Goal: Obtain resource: Obtain resource

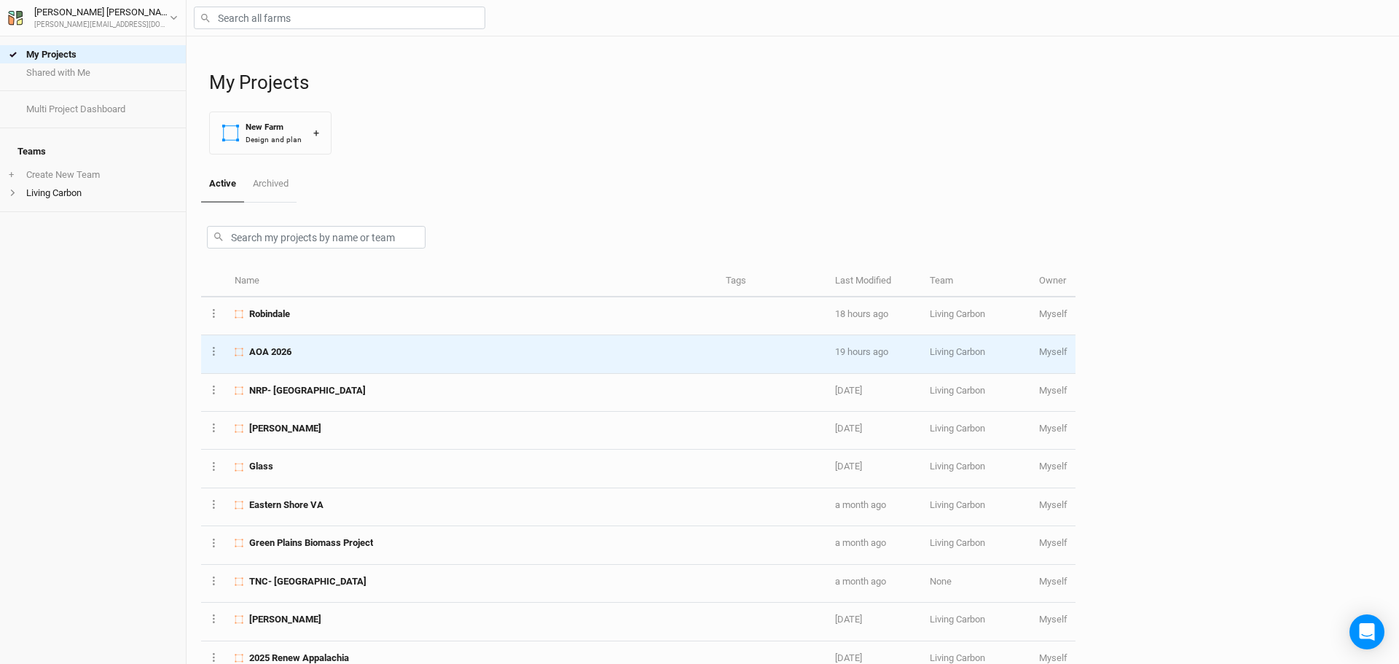
click at [329, 352] on div "AOA 2026" at bounding box center [472, 351] width 474 height 13
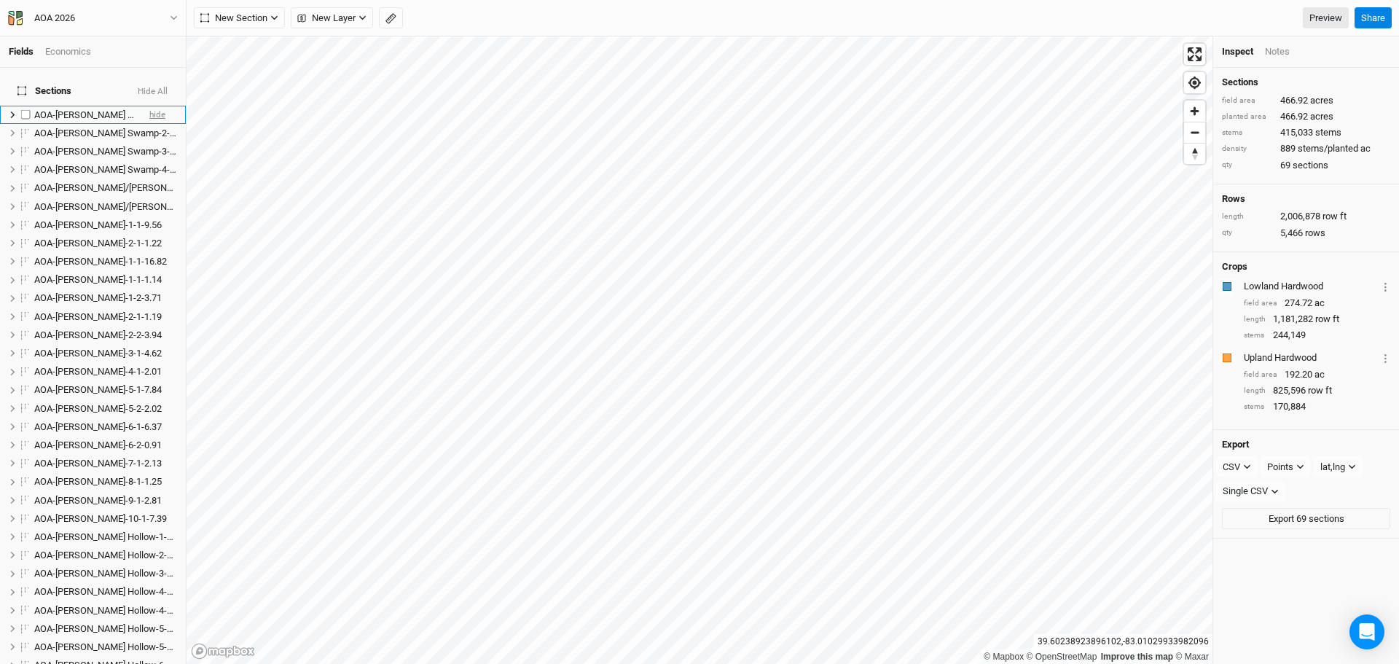
click at [149, 106] on span "hide" at bounding box center [157, 115] width 16 height 18
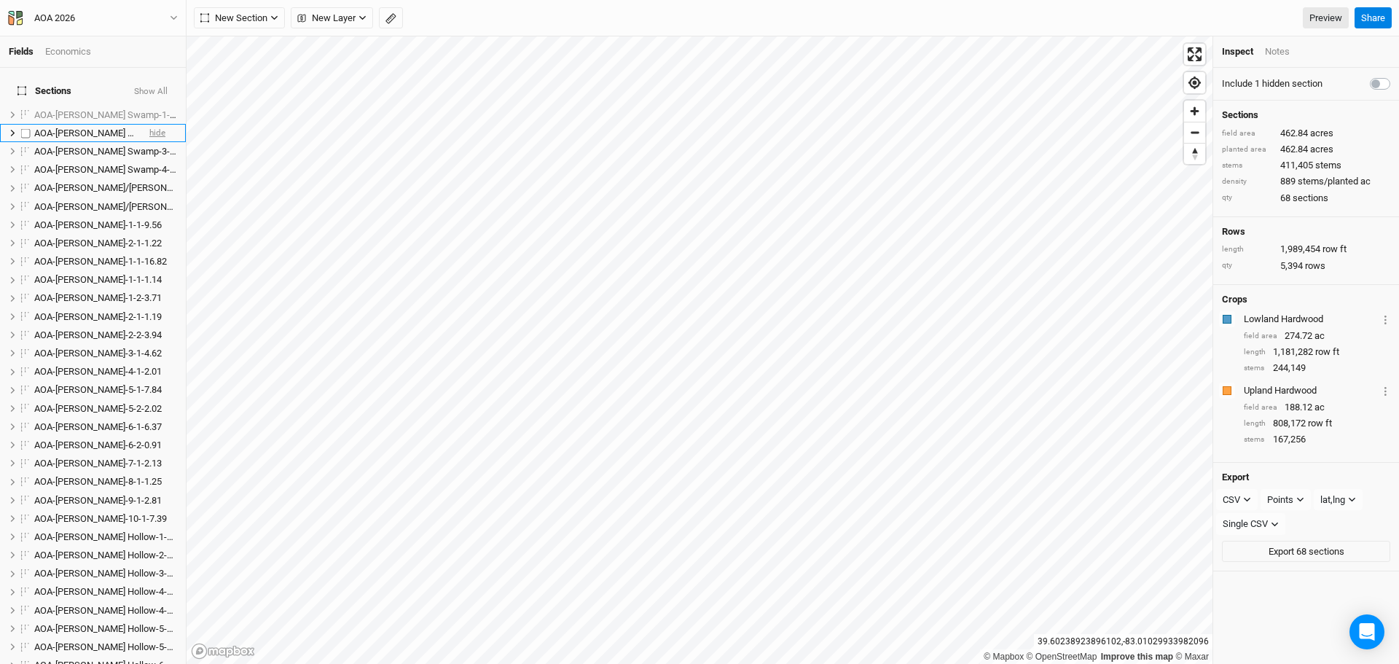
click at [152, 124] on span "hide" at bounding box center [157, 133] width 16 height 18
click at [149, 142] on span "hide" at bounding box center [157, 151] width 16 height 18
click at [149, 161] on span "hide" at bounding box center [157, 170] width 16 height 18
click at [149, 179] on span "hide" at bounding box center [157, 188] width 16 height 18
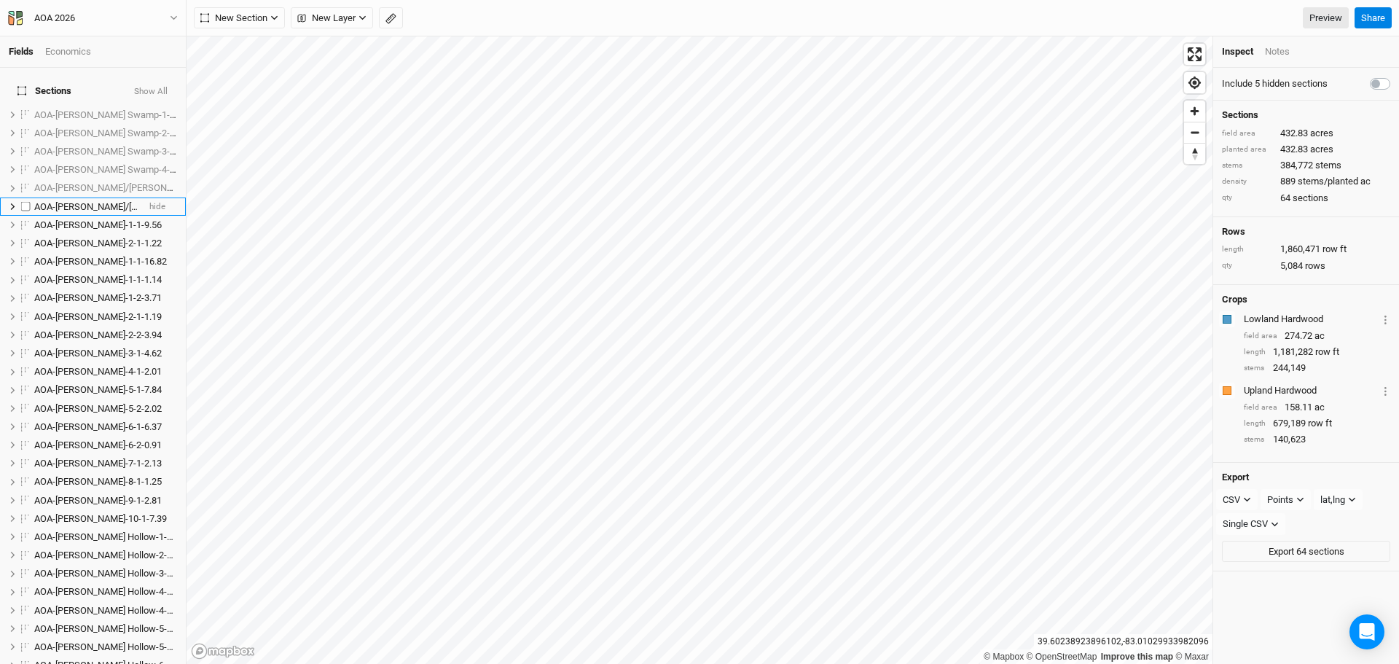
click at [90, 201] on span "AOA-[PERSON_NAME]/[PERSON_NAME]-2-1-8.83" at bounding box center [134, 206] width 201 height 11
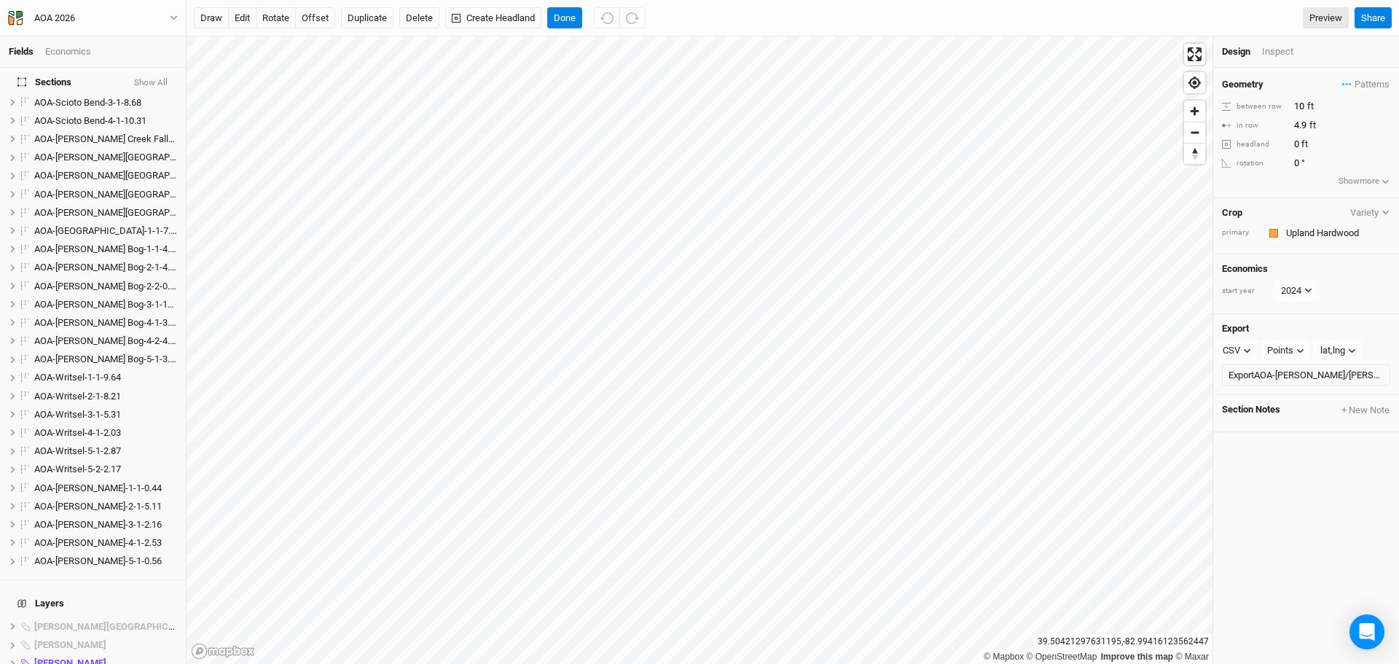
scroll to position [1224, 0]
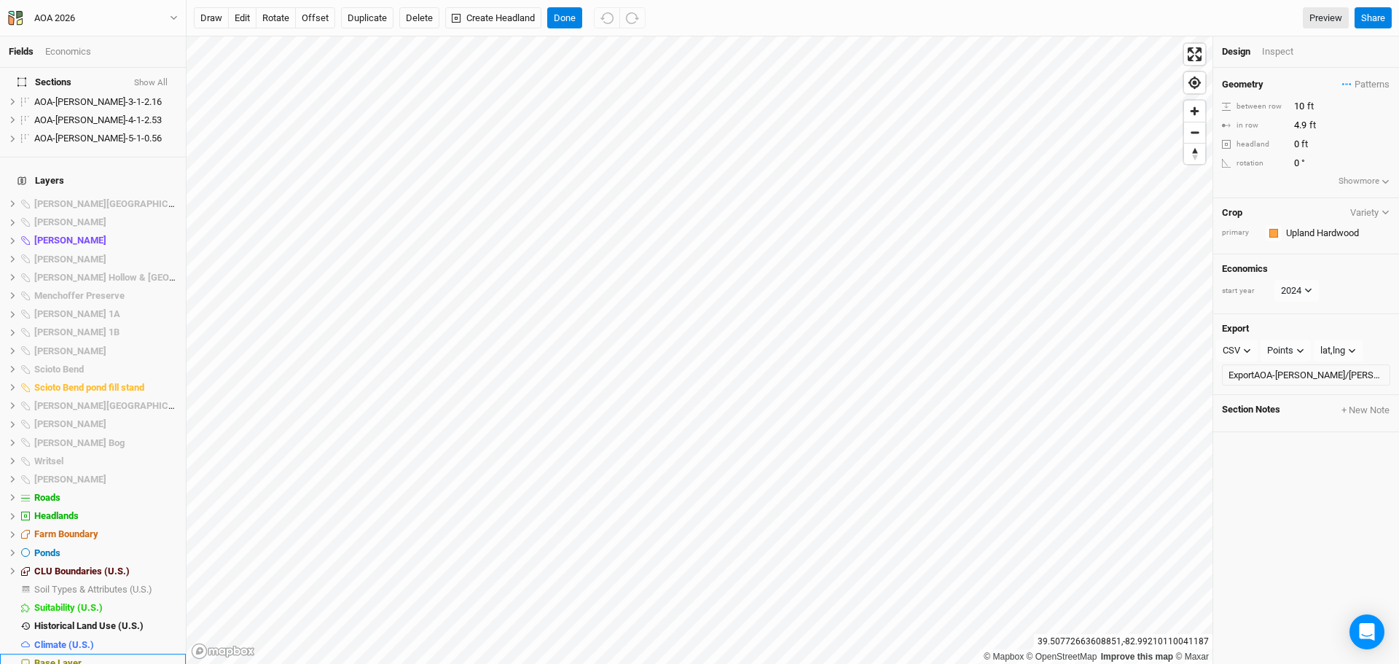
click at [65, 657] on span "Base Layer" at bounding box center [57, 662] width 47 height 11
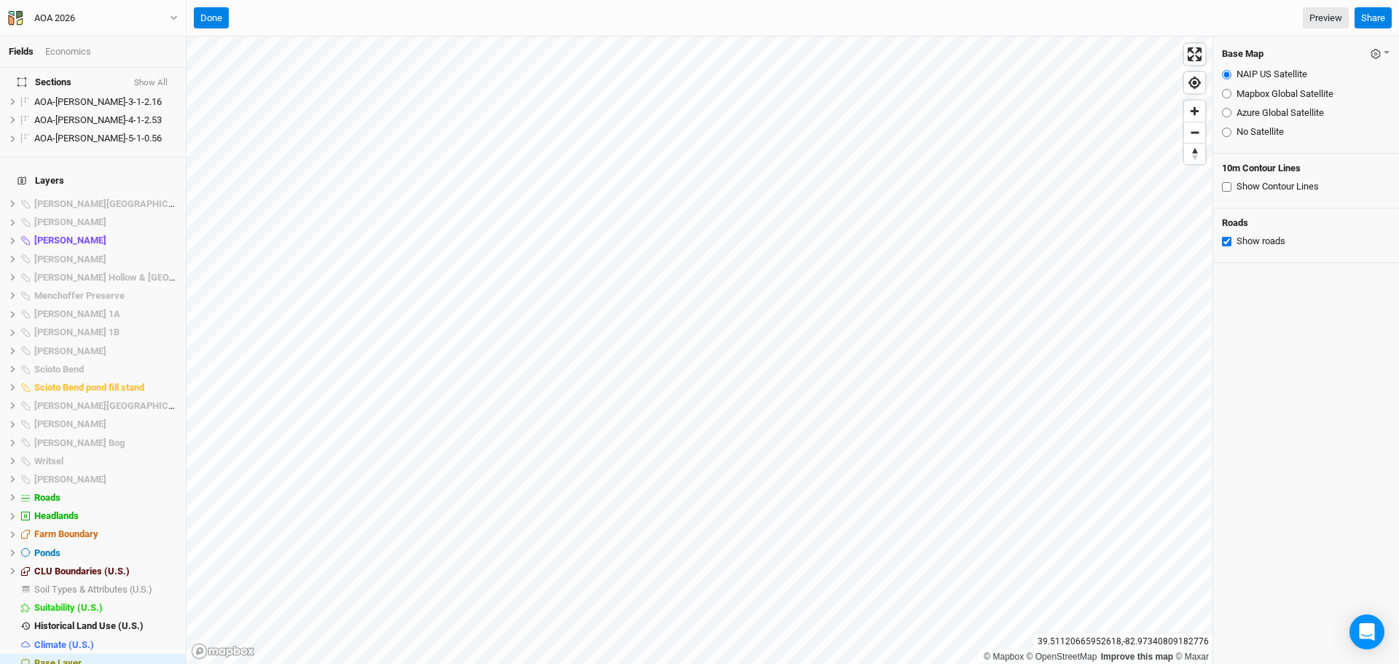
click at [1228, 111] on input "Azure Global Satellite" at bounding box center [1226, 112] width 9 height 9
radio input "true"
click at [1226, 75] on input "NAIP US Satellite" at bounding box center [1226, 74] width 9 height 9
radio input "true"
click at [1226, 95] on input "Mapbox Global Satellite" at bounding box center [1226, 93] width 9 height 9
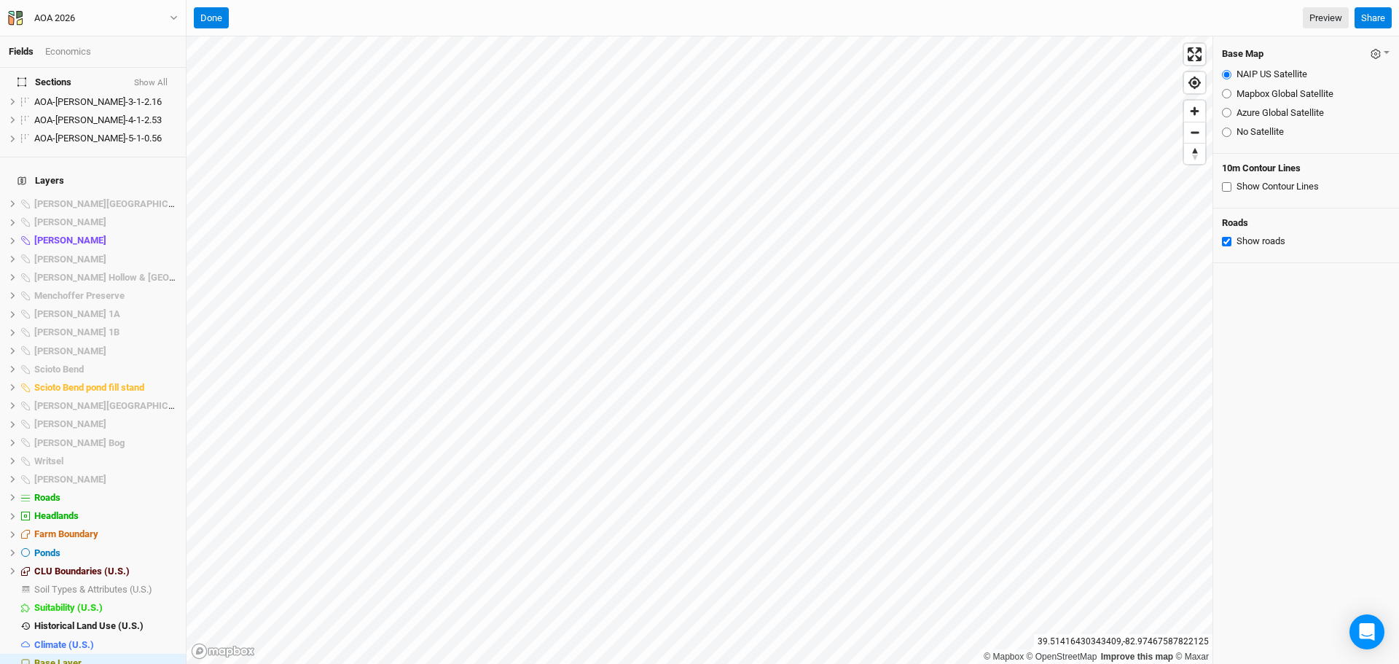
radio input "true"
click at [1226, 75] on input "NAIP US Satellite" at bounding box center [1226, 74] width 9 height 9
radio input "true"
click at [1227, 92] on input "Mapbox Global Satellite" at bounding box center [1226, 93] width 9 height 9
radio input "true"
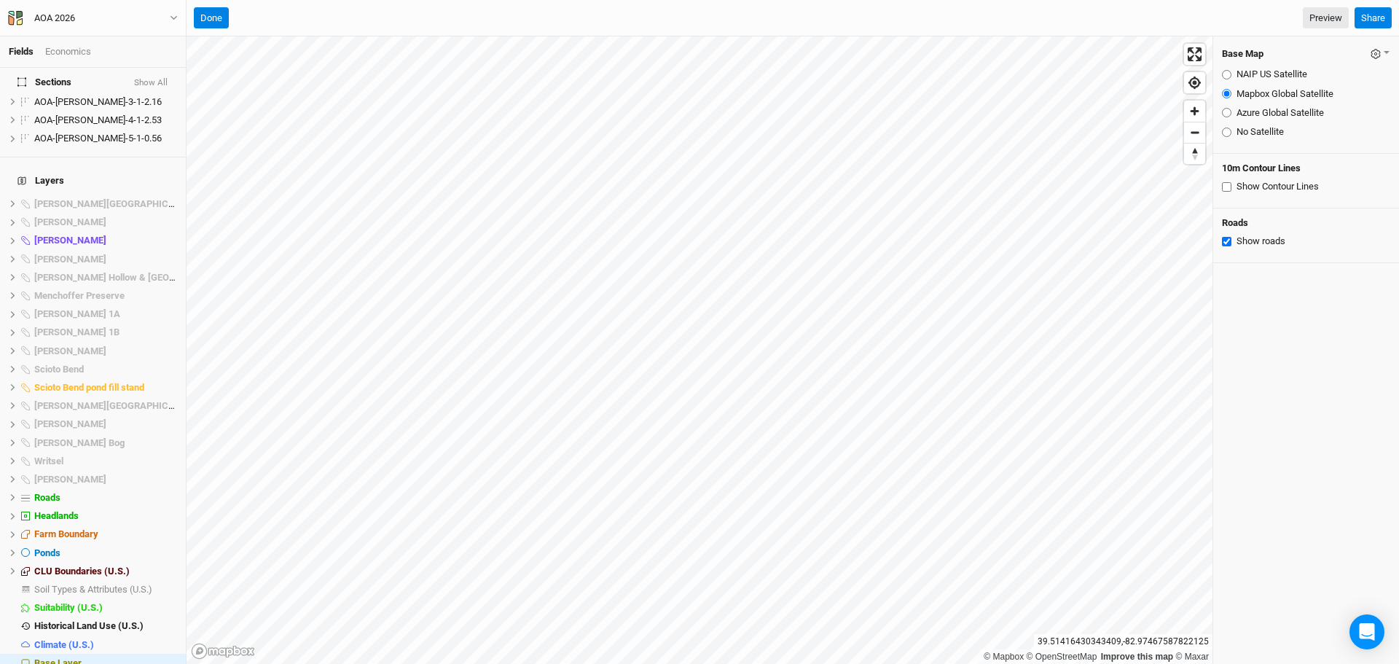
click at [1228, 113] on input "Azure Global Satellite" at bounding box center [1226, 112] width 9 height 9
radio input "true"
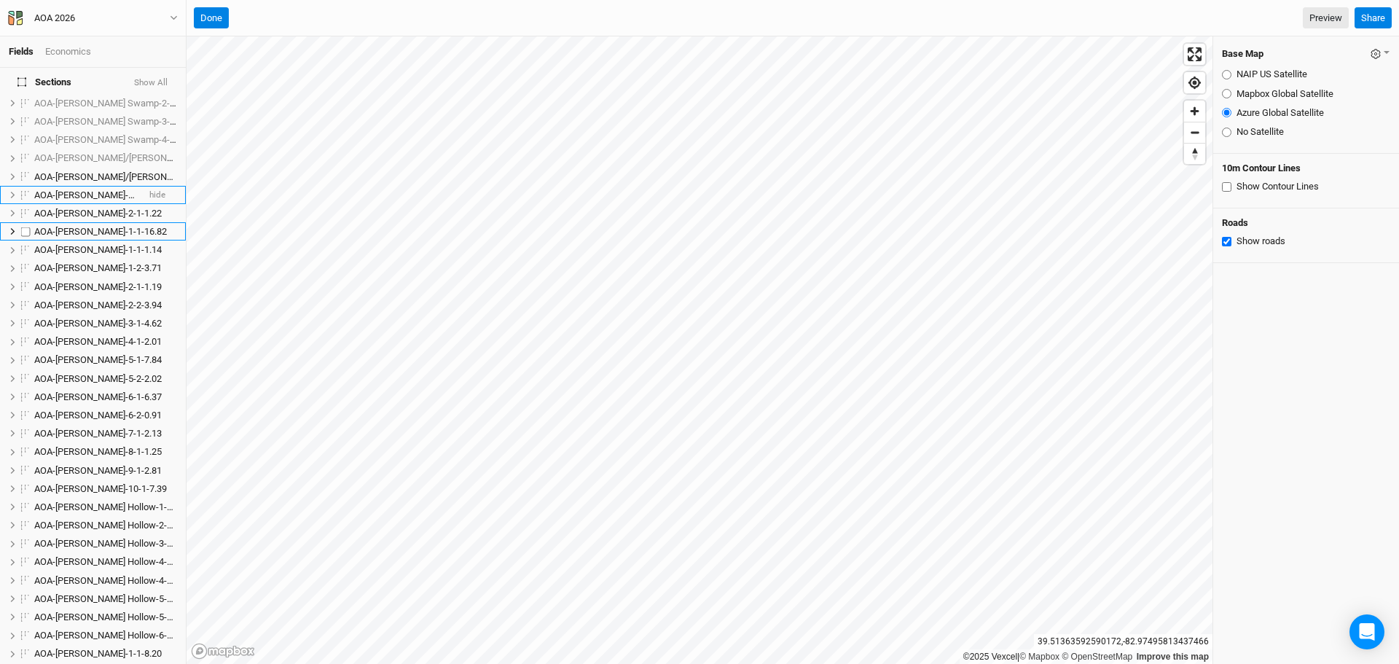
scroll to position [0, 0]
click at [150, 197] on span "hide" at bounding box center [157, 206] width 16 height 18
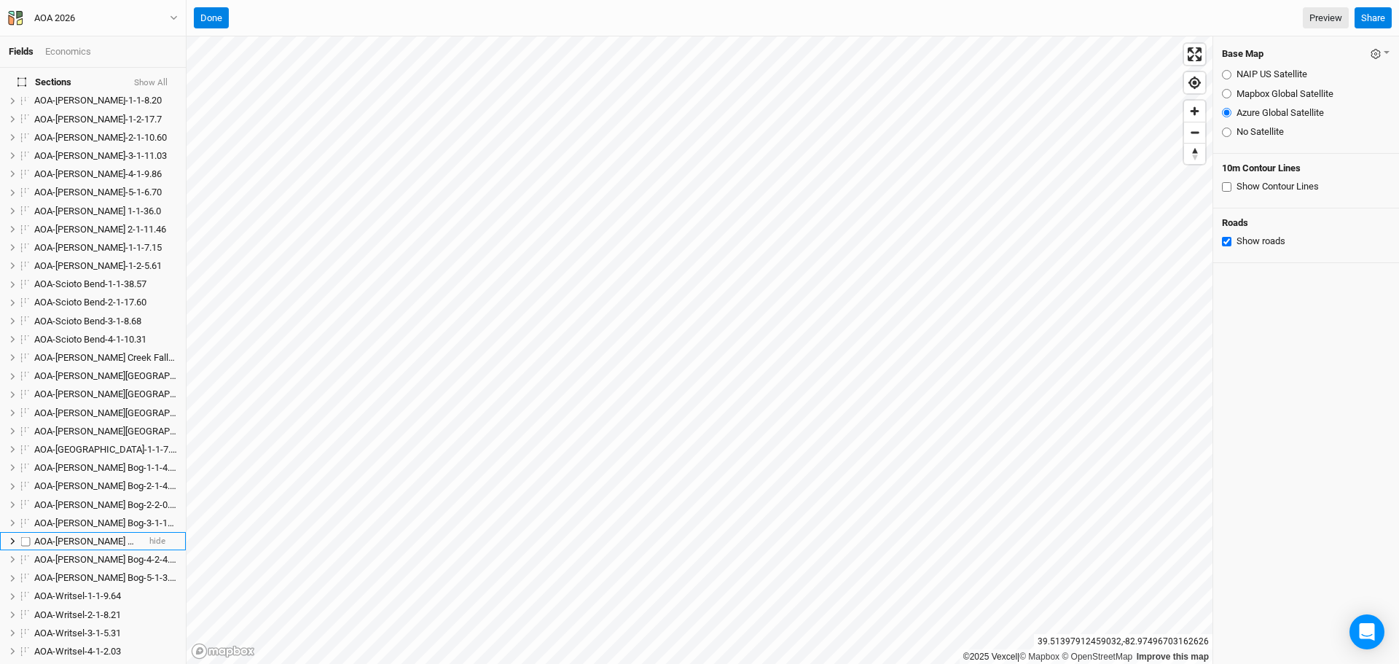
scroll to position [364, 0]
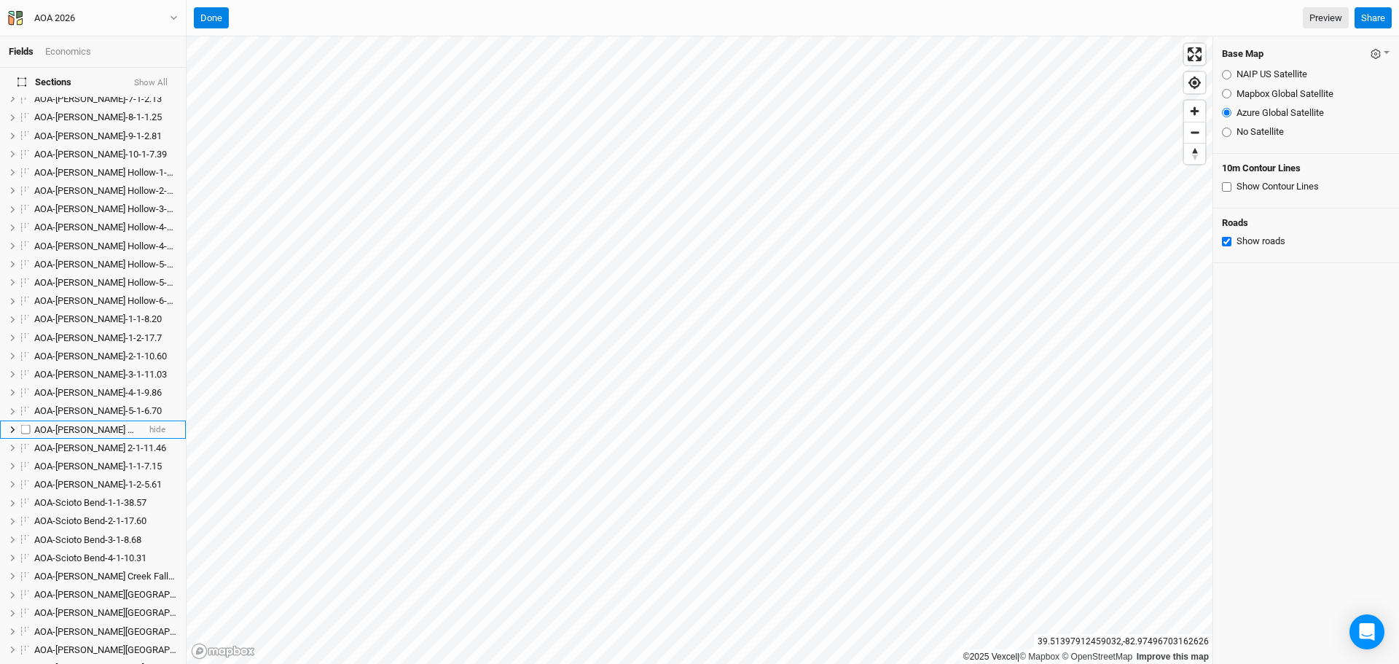
click at [87, 424] on span "AOA-[PERSON_NAME] 1-1-36.0" at bounding box center [97, 429] width 127 height 11
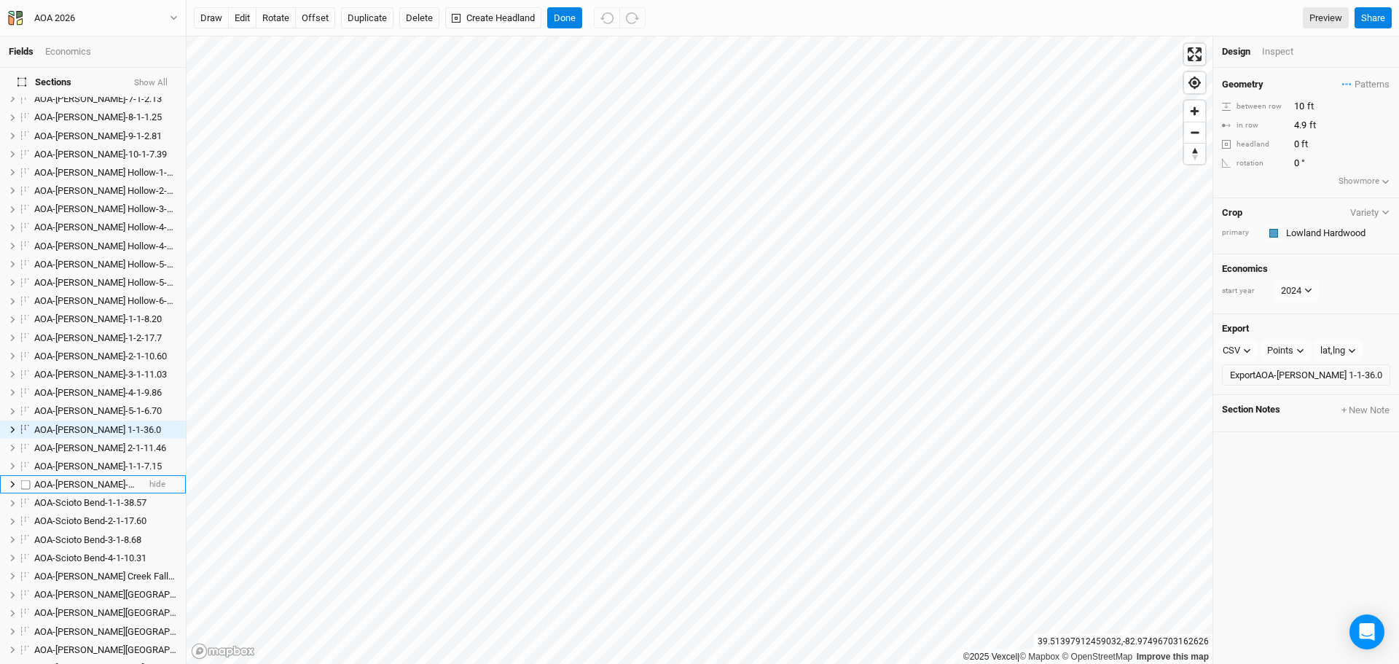
scroll to position [419, 0]
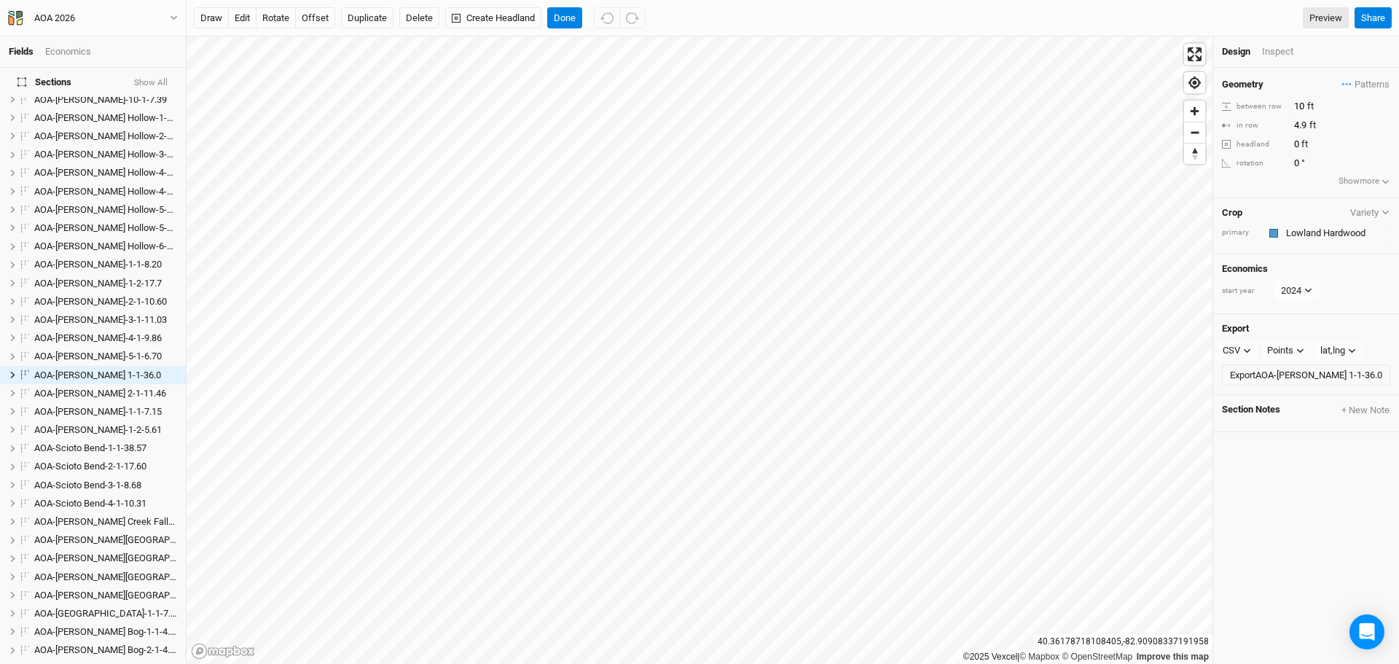
click at [1343, 260] on div "©2025 Vexcel | © Mapbox © OpenStreetMap Improve this map [GEOGRAPHIC_DATA] Desi…" at bounding box center [793, 349] width 1212 height 627
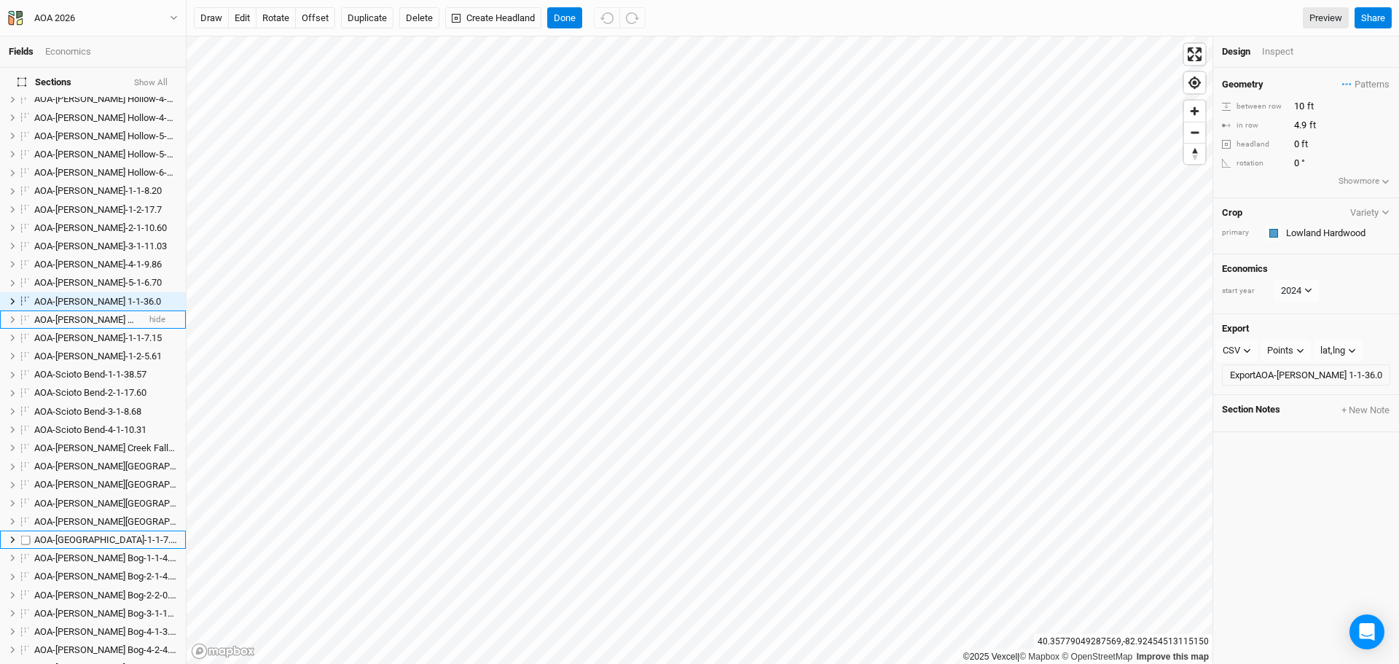
scroll to position [492, 0]
click at [563, 15] on button "Done" at bounding box center [564, 18] width 35 height 22
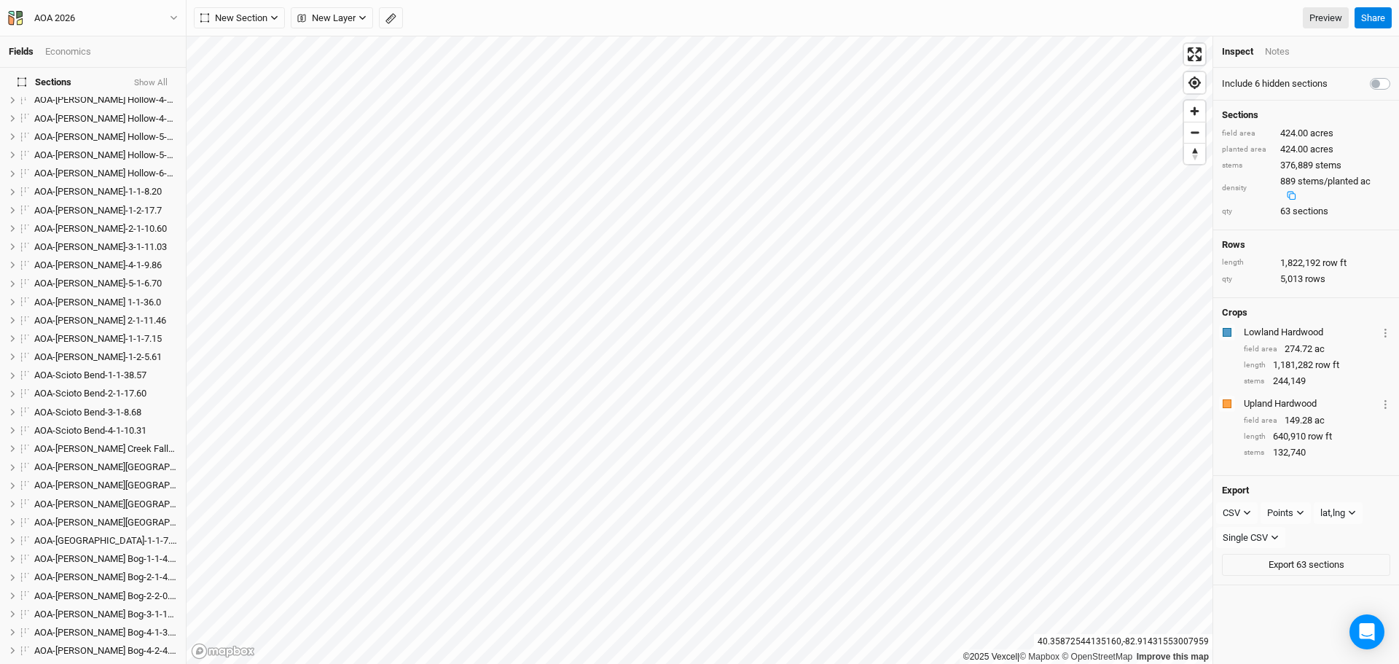
click at [1396, 75] on label at bounding box center [1396, 75] width 0 height 0
click at [1370, 85] on input "checkbox" at bounding box center [1376, 82] width 12 height 15
click at [1396, 75] on label at bounding box center [1396, 75] width 0 height 0
click at [1370, 84] on input "checkbox" at bounding box center [1376, 82] width 12 height 15
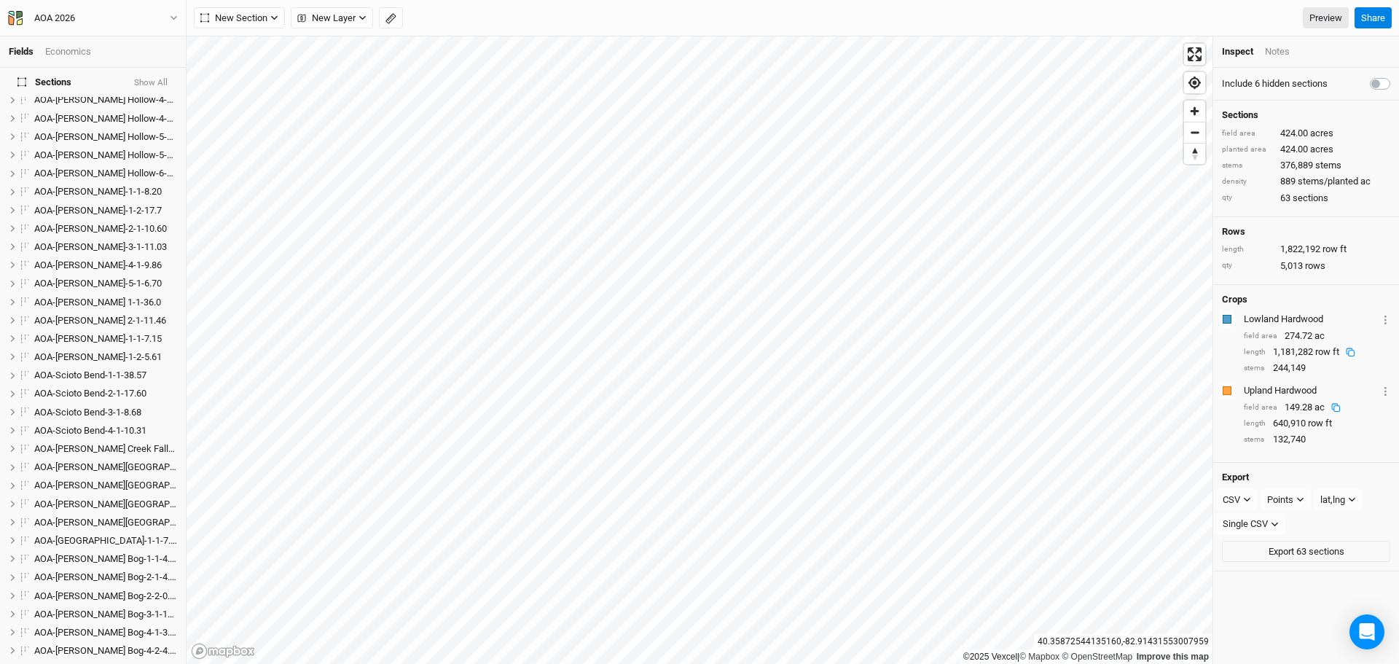
click at [1396, 75] on label at bounding box center [1396, 75] width 0 height 0
click at [1370, 82] on input "checkbox" at bounding box center [1376, 82] width 12 height 15
click at [1396, 75] on label at bounding box center [1396, 75] width 0 height 0
click at [1370, 82] on input "checkbox" at bounding box center [1376, 82] width 12 height 15
checkbox input "false"
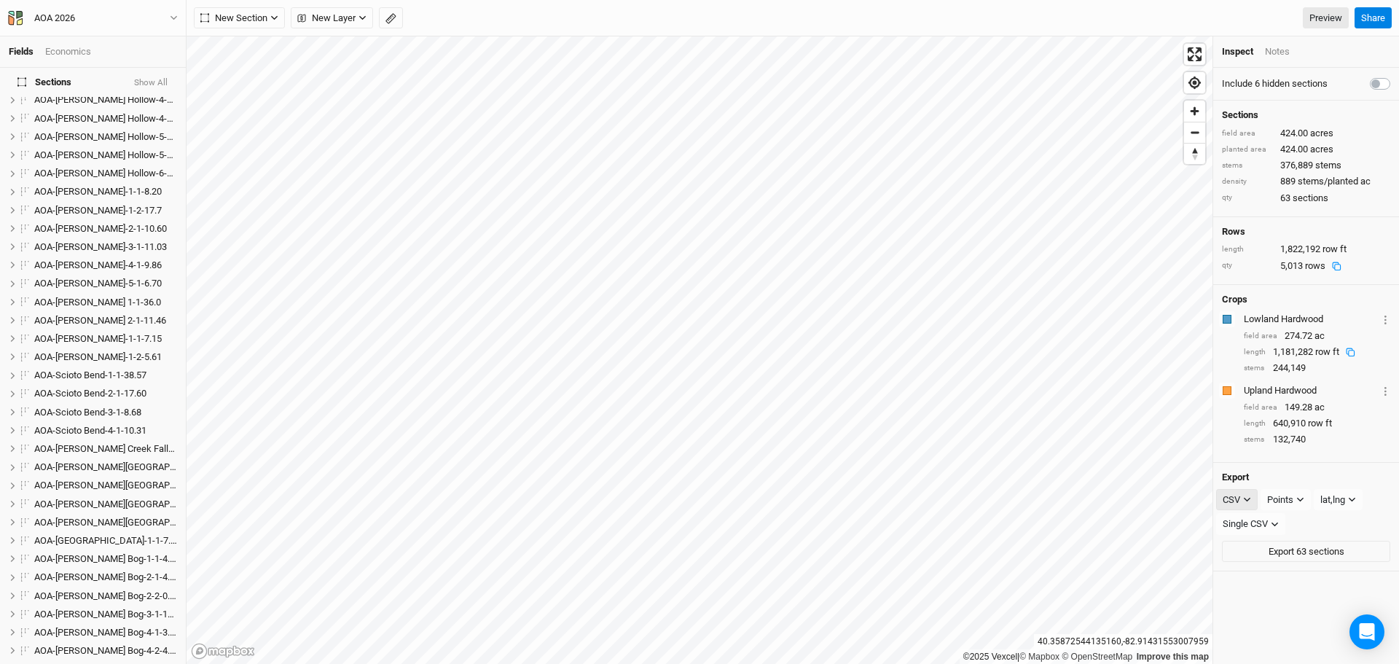
click at [1243, 503] on button "CSV" at bounding box center [1237, 500] width 42 height 22
click at [1253, 568] on span "JSON" at bounding box center [1249, 565] width 31 height 17
click at [1308, 503] on icon "button" at bounding box center [1307, 499] width 8 height 8
click at [1306, 589] on span "Boundary" at bounding box center [1310, 588] width 50 height 17
click at [1301, 533] on button "Export 63 sections" at bounding box center [1306, 524] width 168 height 22
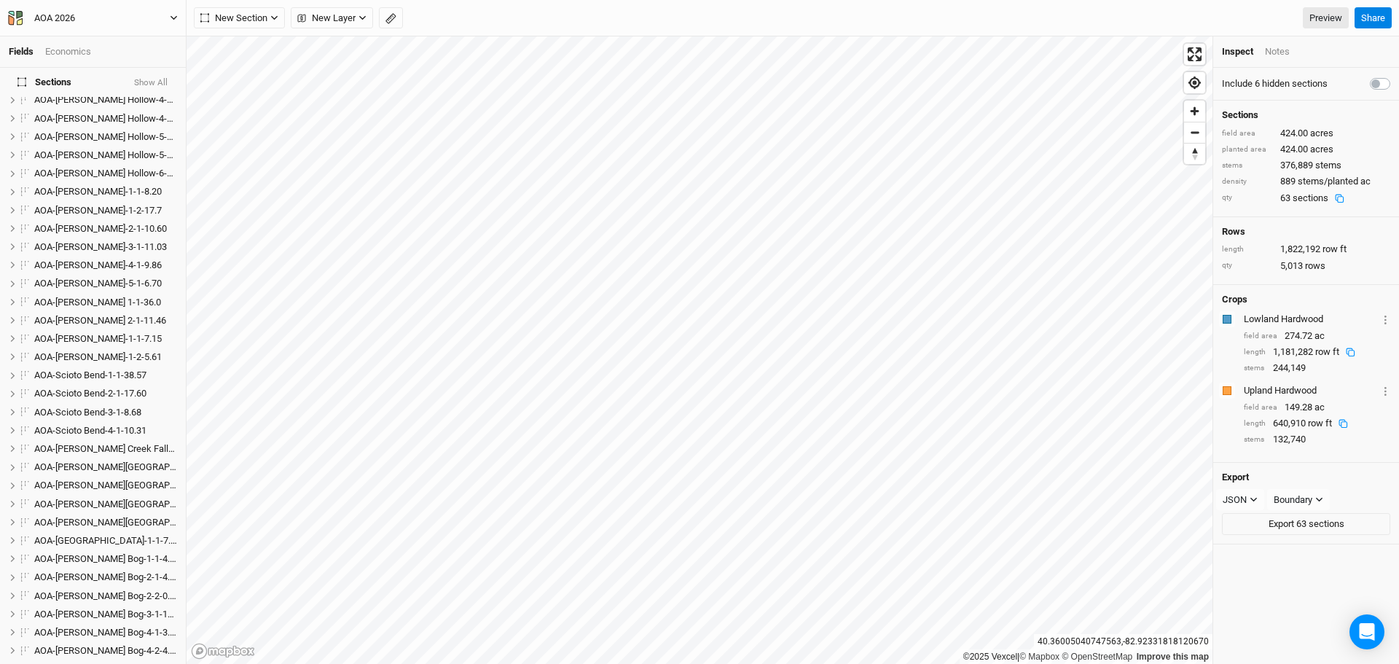
click at [176, 14] on icon "button" at bounding box center [174, 18] width 8 height 8
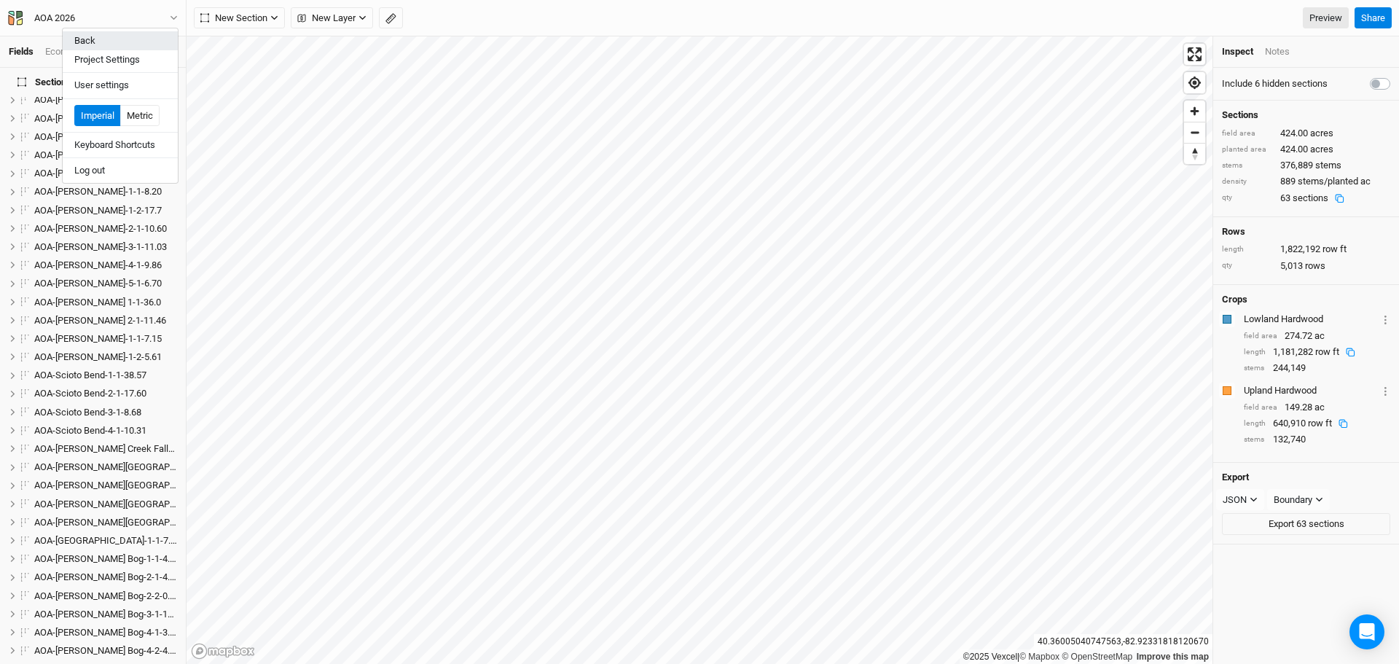
click at [122, 36] on button "Back" at bounding box center [120, 40] width 115 height 19
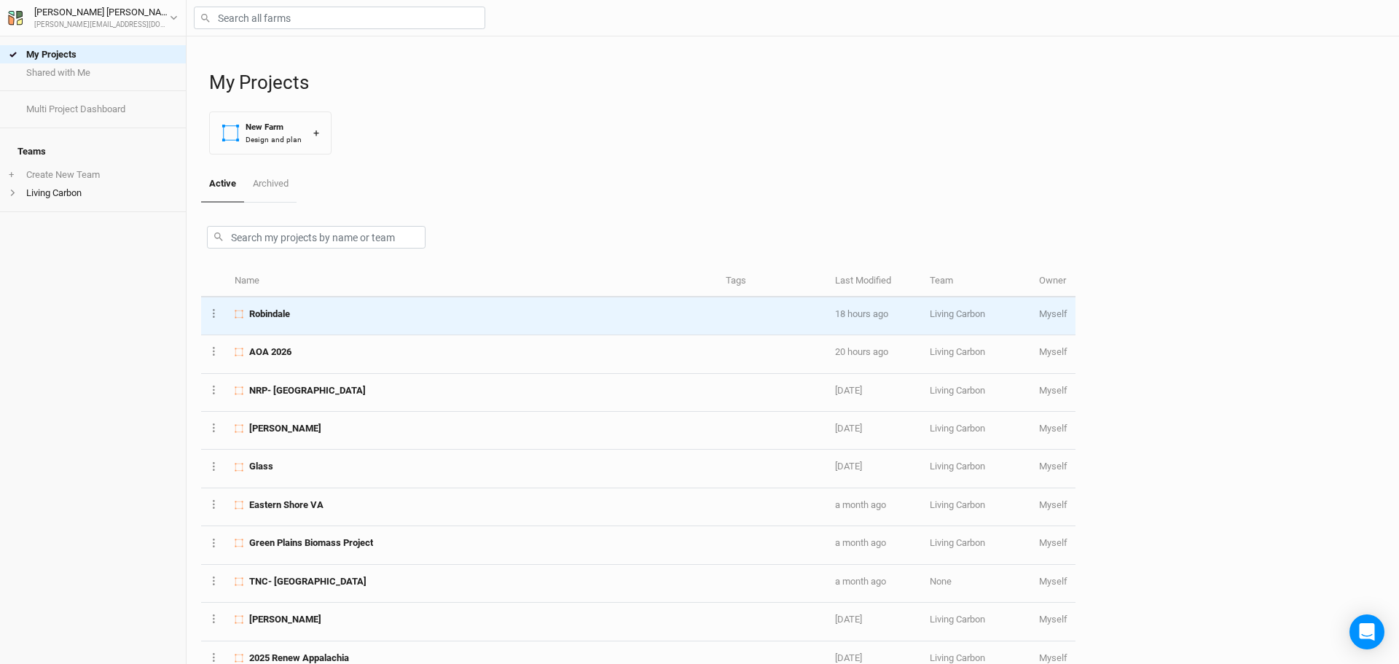
click at [332, 321] on td "Robindale" at bounding box center [472, 316] width 491 height 38
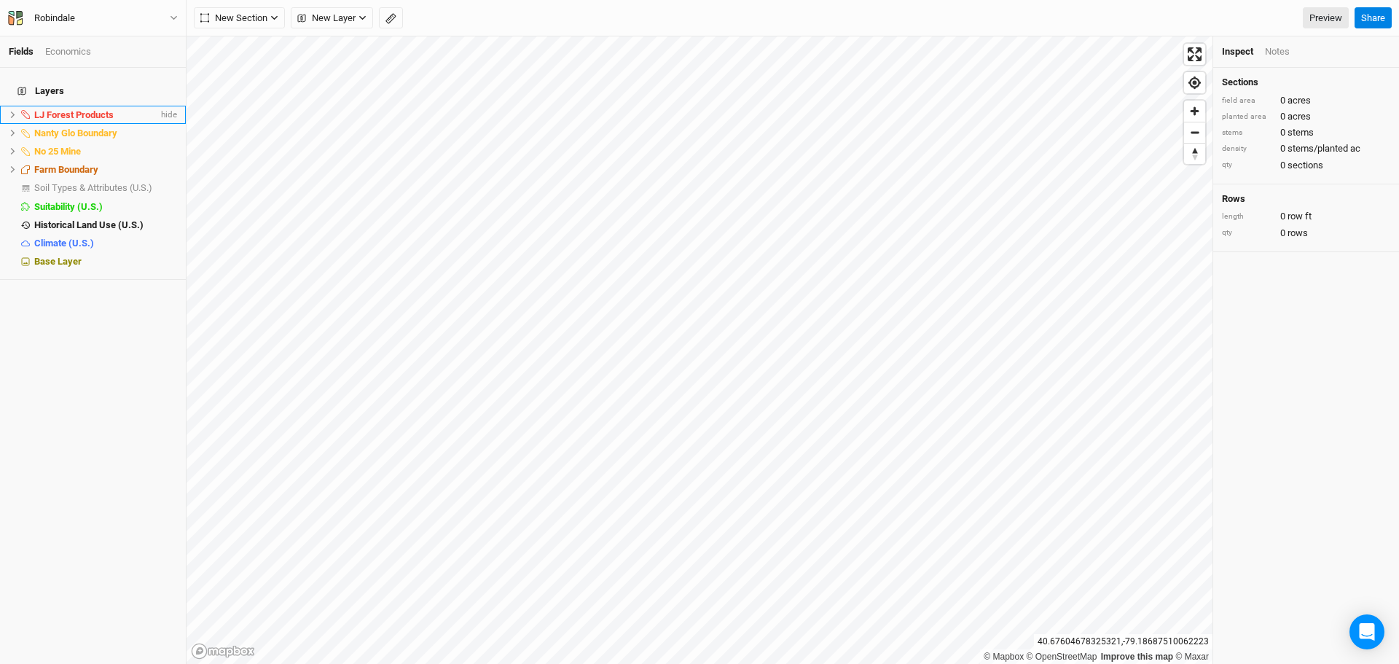
click at [12, 110] on li "LJ Forest Products hide" at bounding box center [93, 115] width 186 height 18
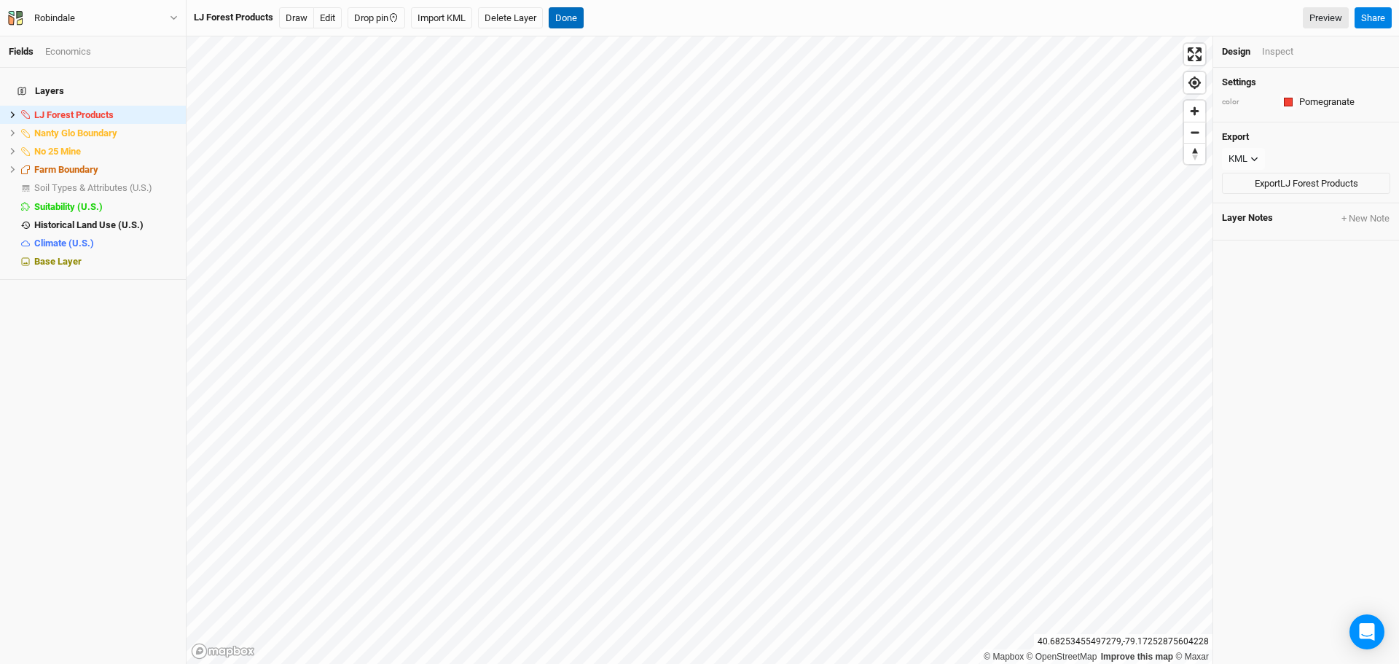
click at [576, 16] on button "Done" at bounding box center [566, 18] width 35 height 22
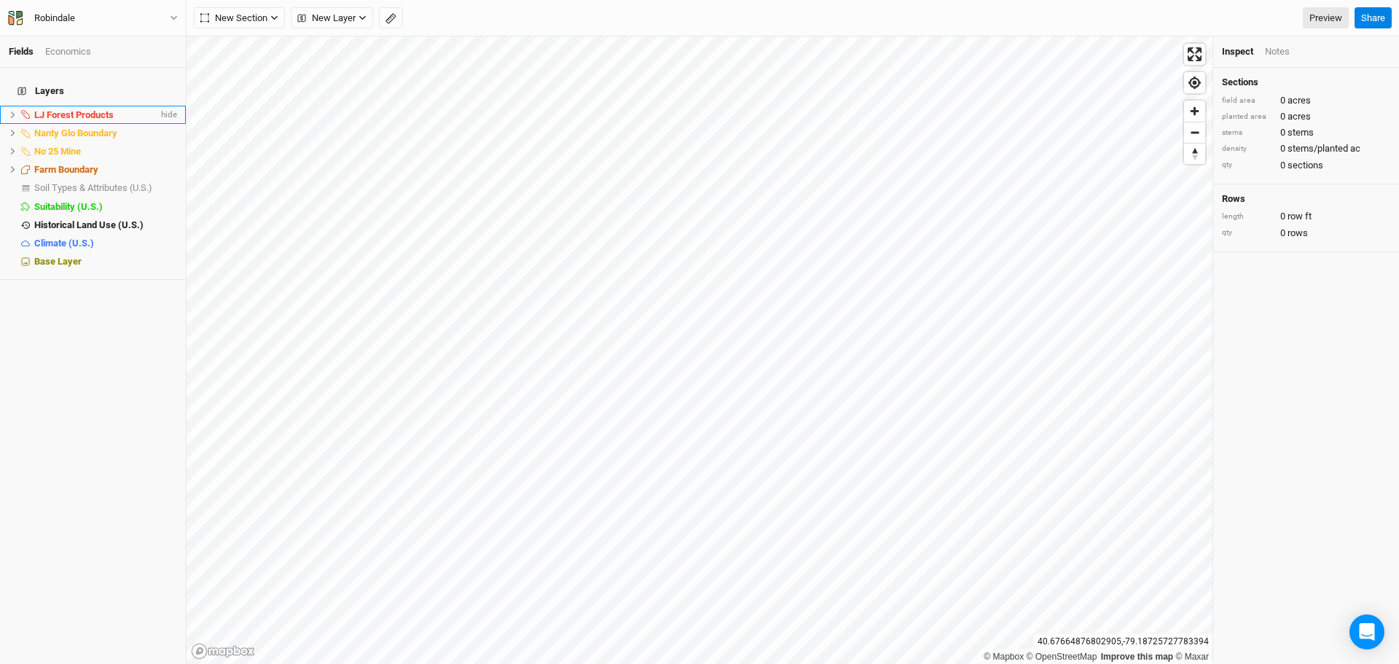
click at [11, 111] on icon at bounding box center [13, 115] width 8 height 8
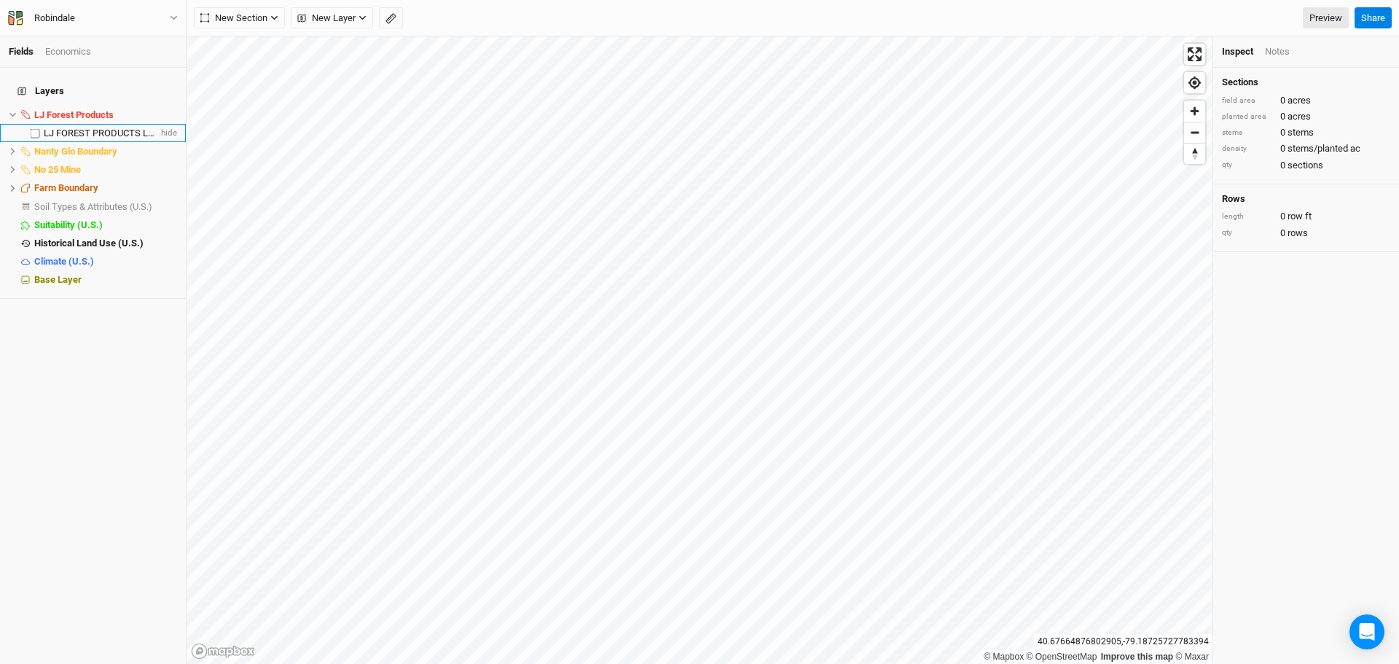
click at [67, 124] on li "LJ FOREST PRODUCTS LLC hide" at bounding box center [93, 133] width 186 height 18
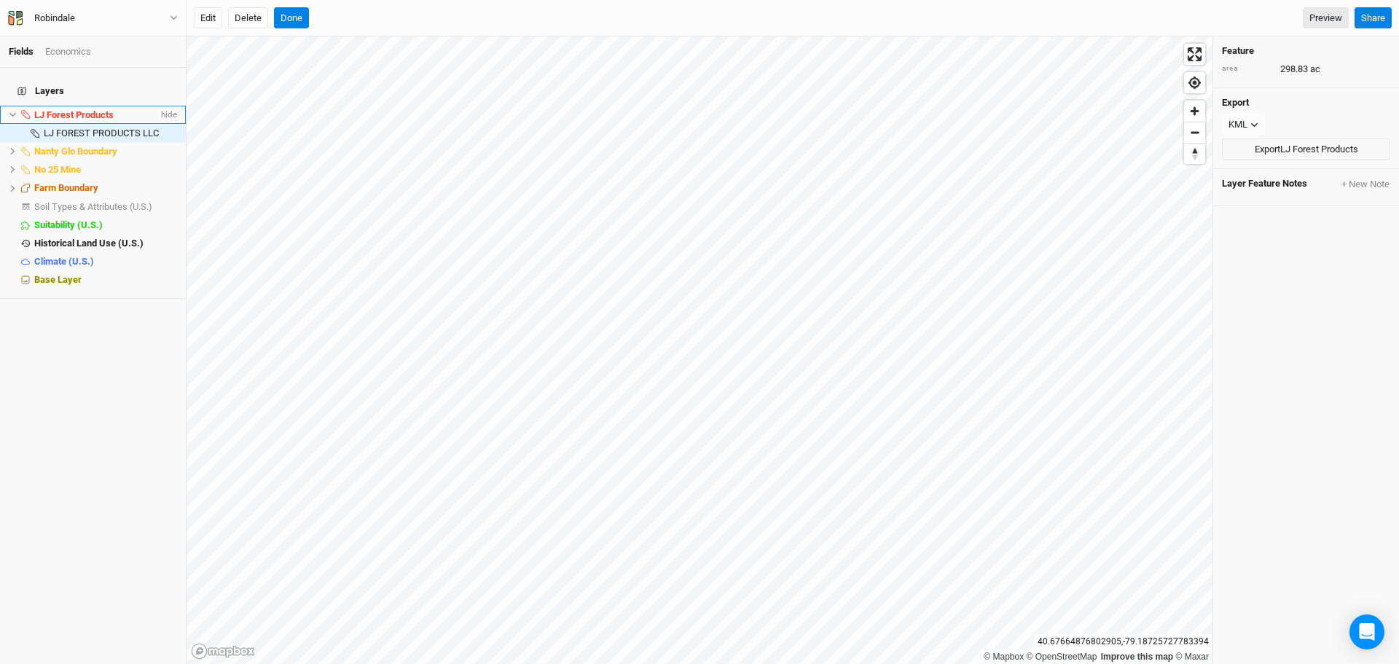
click at [12, 111] on icon at bounding box center [13, 115] width 8 height 8
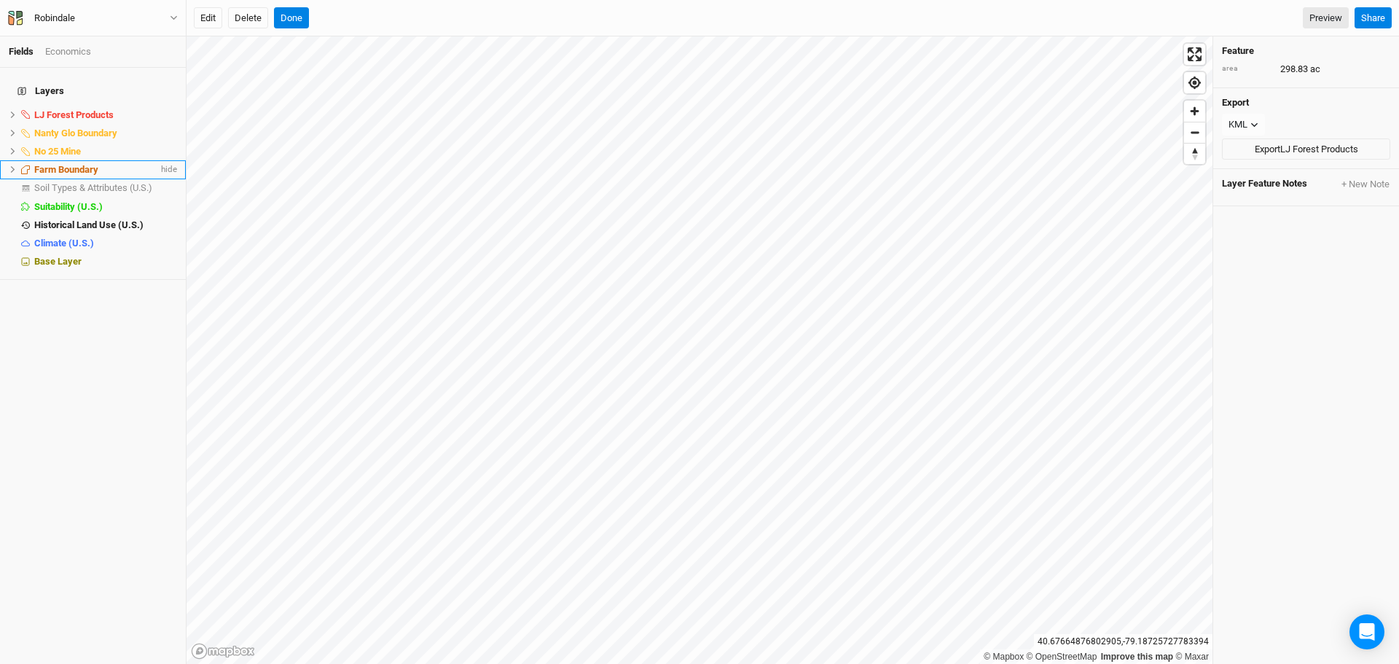
click at [9, 165] on icon at bounding box center [13, 169] width 8 height 8
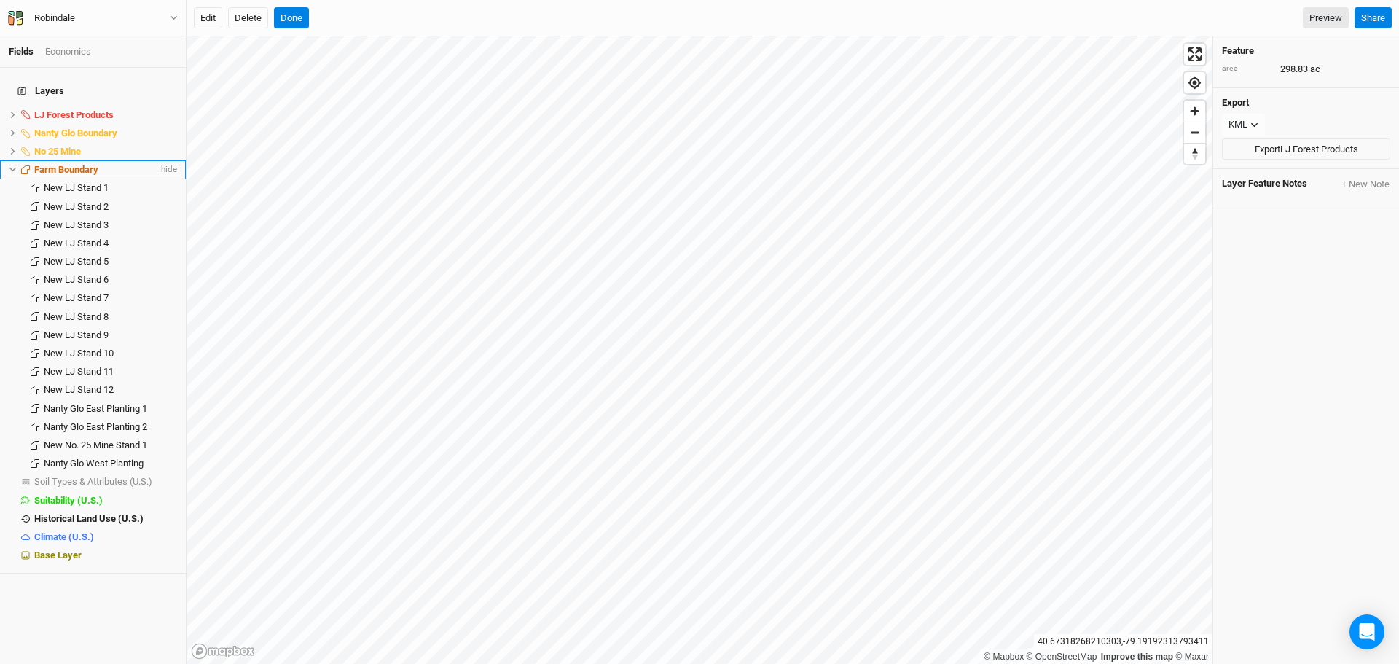
click at [16, 160] on li "Farm Boundary hide" at bounding box center [93, 169] width 186 height 18
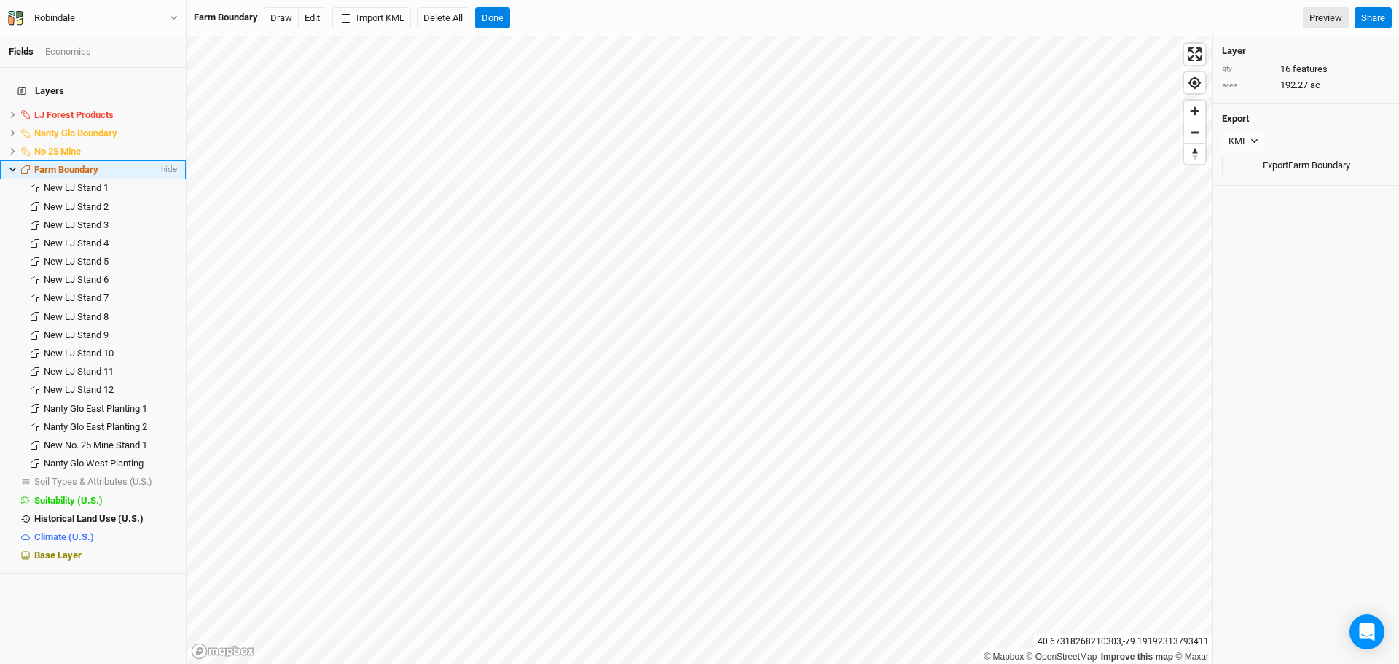
click at [12, 165] on icon at bounding box center [13, 169] width 8 height 8
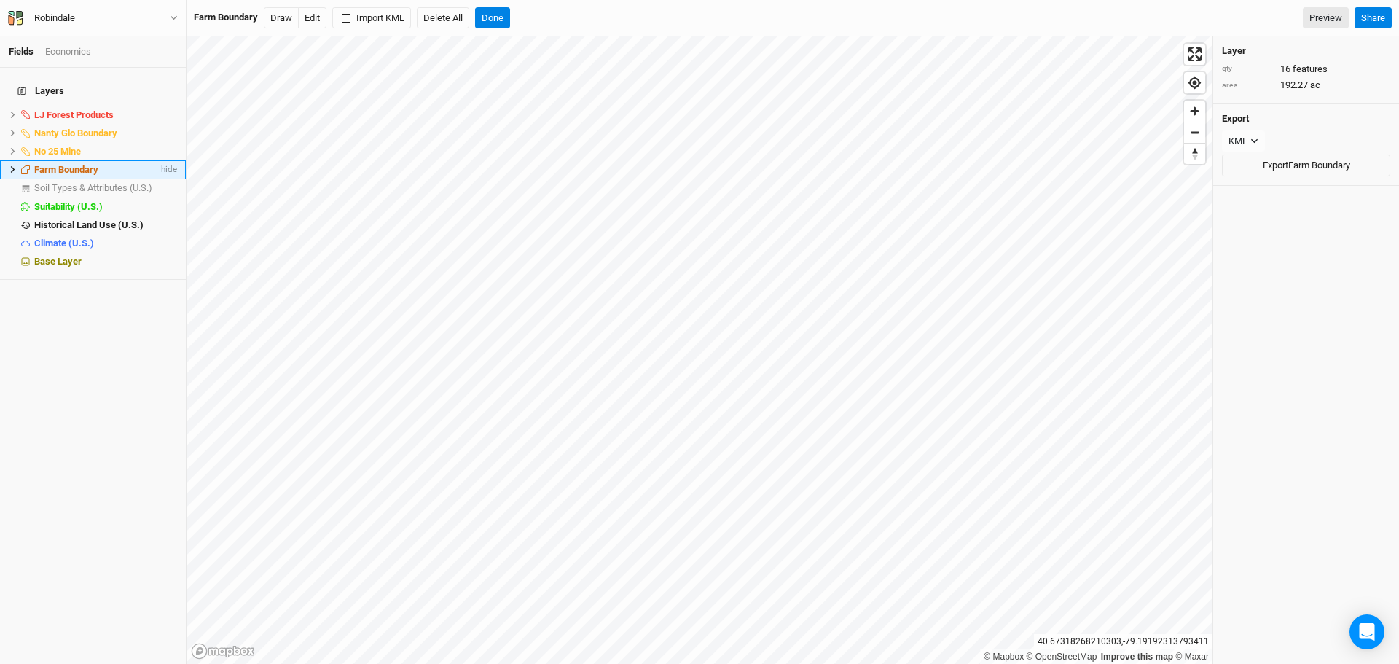
click at [63, 164] on span "Farm Boundary" at bounding box center [66, 169] width 64 height 11
click at [499, 20] on button "Done" at bounding box center [492, 18] width 35 height 22
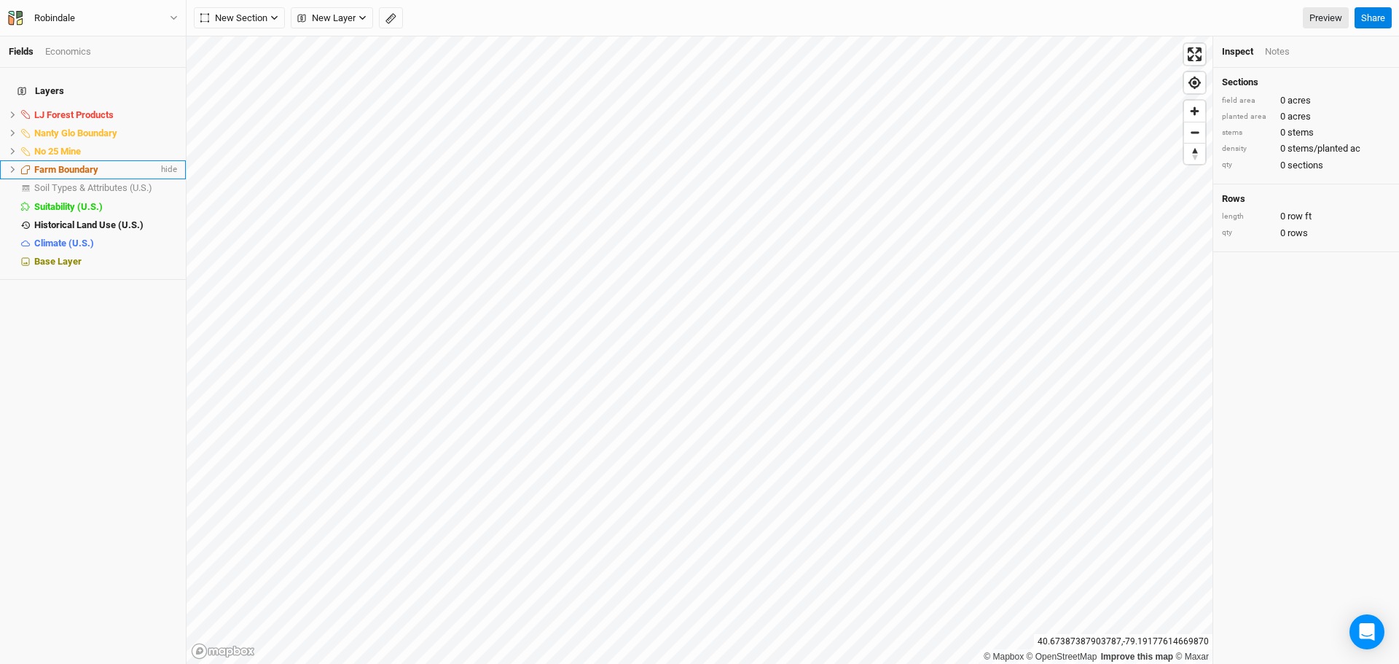
click at [89, 164] on span "Farm Boundary" at bounding box center [66, 169] width 64 height 11
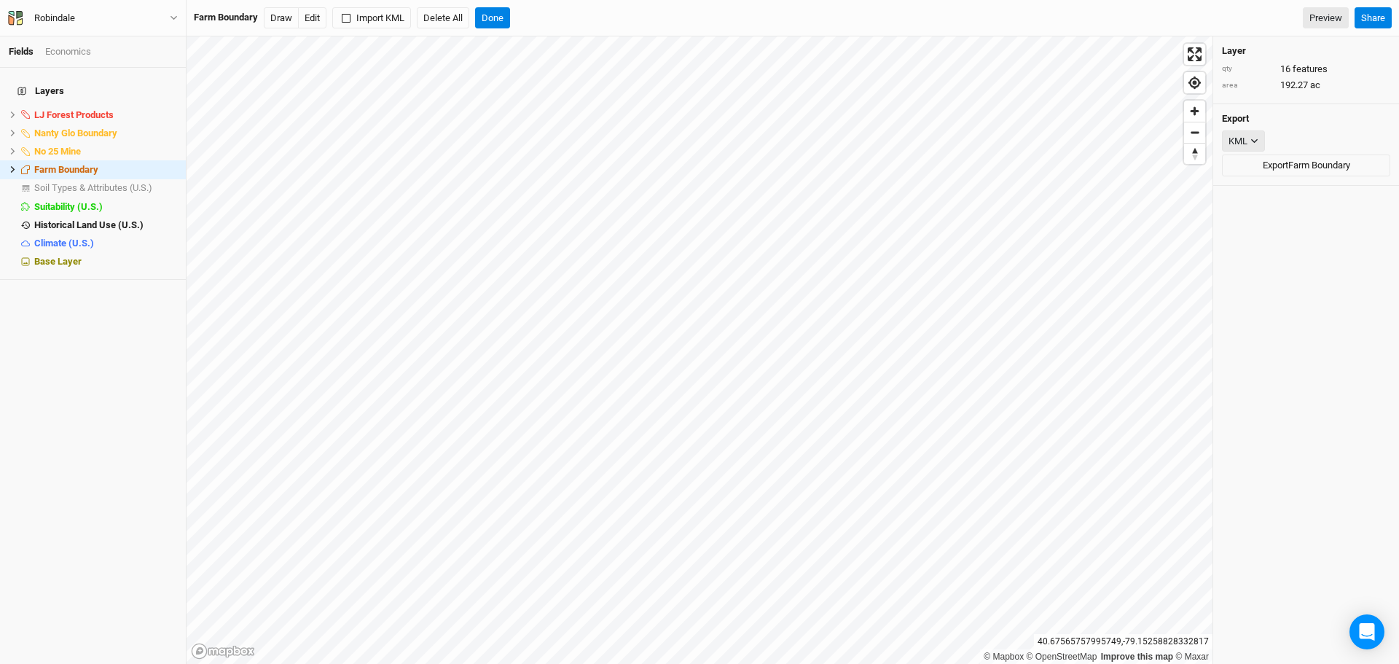
click at [1255, 138] on icon "button" at bounding box center [1254, 141] width 8 height 8
click at [1260, 170] on span "JSON" at bounding box center [1255, 170] width 31 height 17
click at [488, 18] on button "Done" at bounding box center [492, 18] width 35 height 22
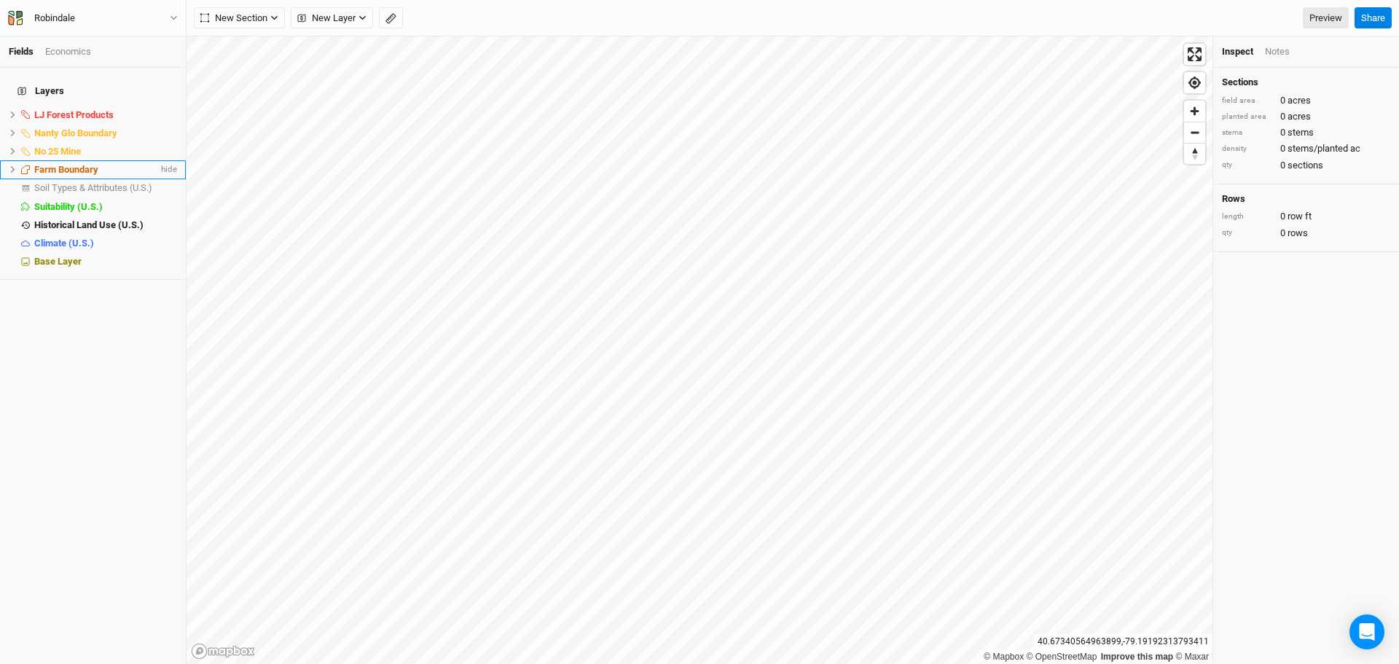
click at [73, 164] on span "Farm Boundary" at bounding box center [66, 169] width 64 height 11
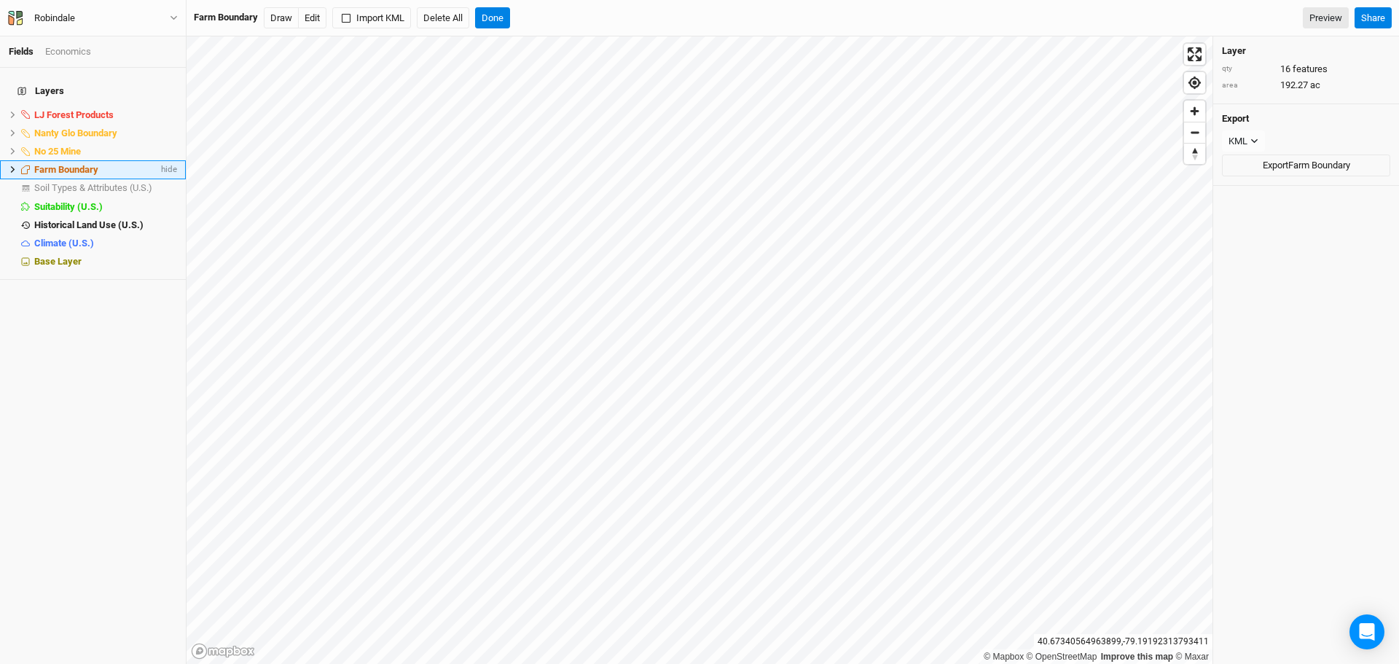
click at [11, 165] on icon at bounding box center [13, 169] width 8 height 8
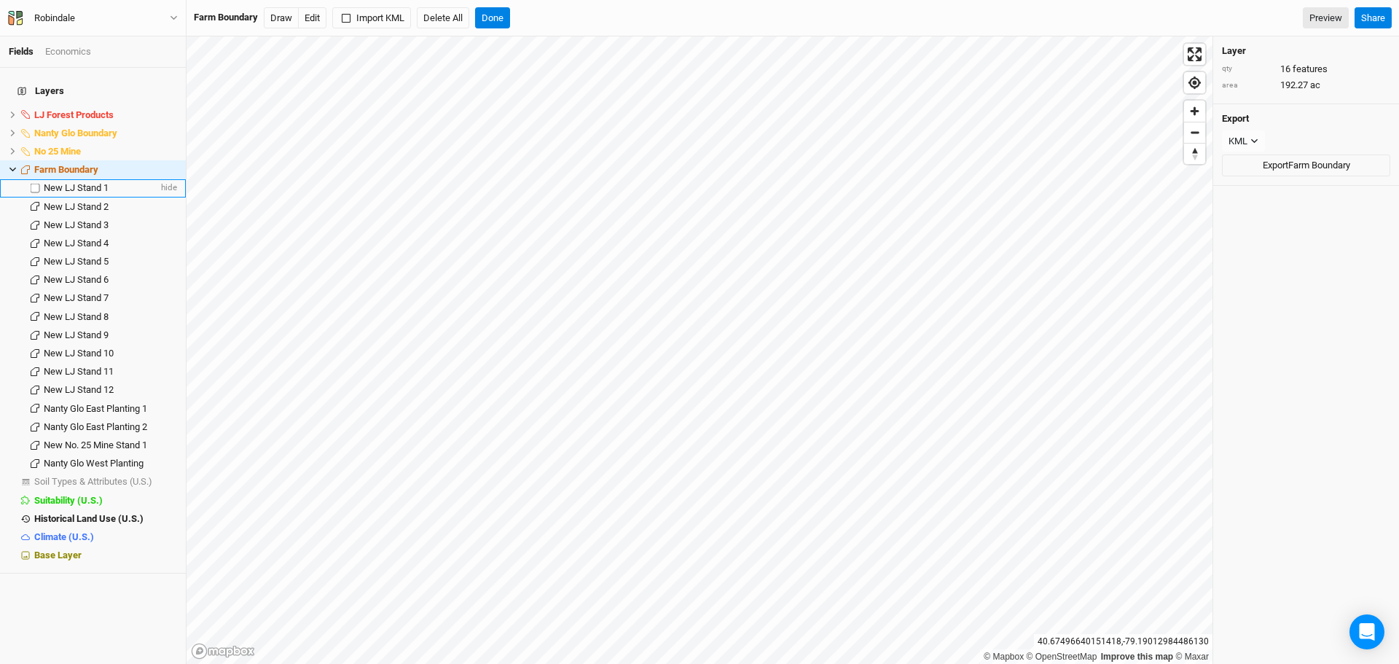
click at [36, 179] on label at bounding box center [35, 188] width 18 height 18
click at [36, 184] on input "checkbox" at bounding box center [35, 188] width 9 height 9
checkbox input "true"
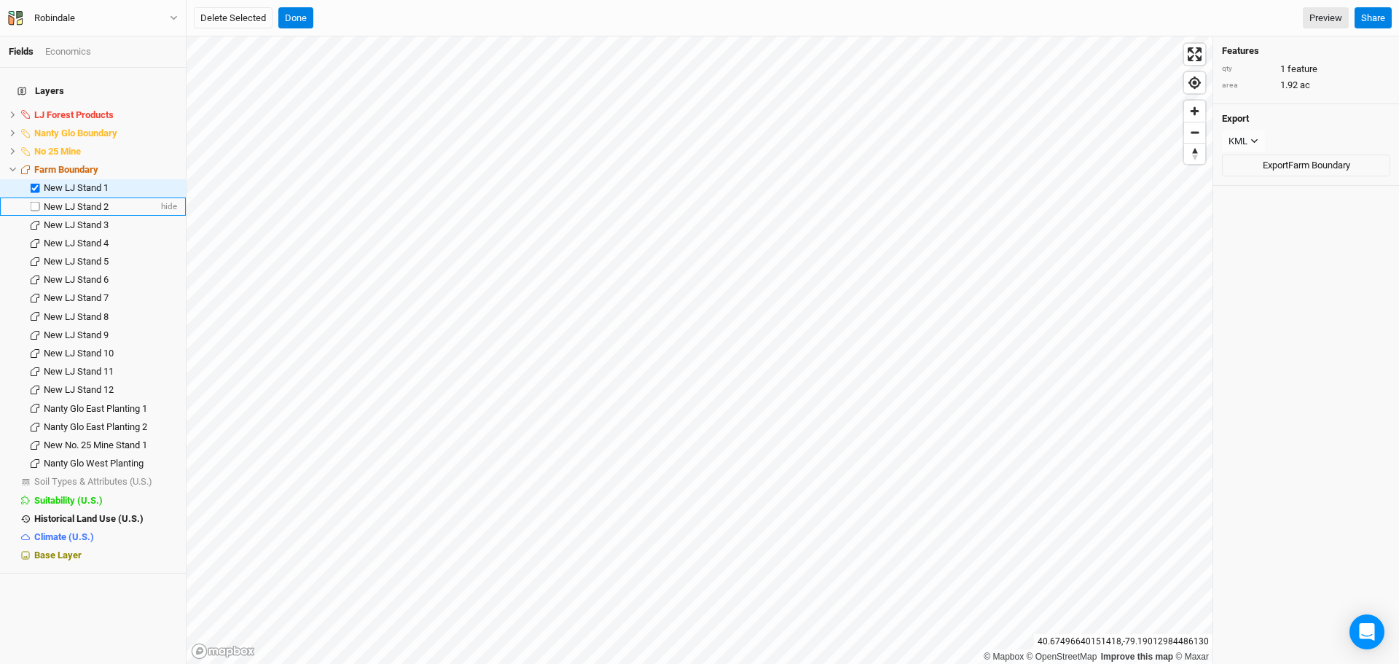
click at [34, 197] on label at bounding box center [35, 206] width 18 height 18
click at [34, 202] on input "checkbox" at bounding box center [35, 206] width 9 height 9
checkbox input "true"
click at [35, 217] on label at bounding box center [35, 225] width 18 height 18
click at [35, 220] on input "checkbox" at bounding box center [35, 224] width 9 height 9
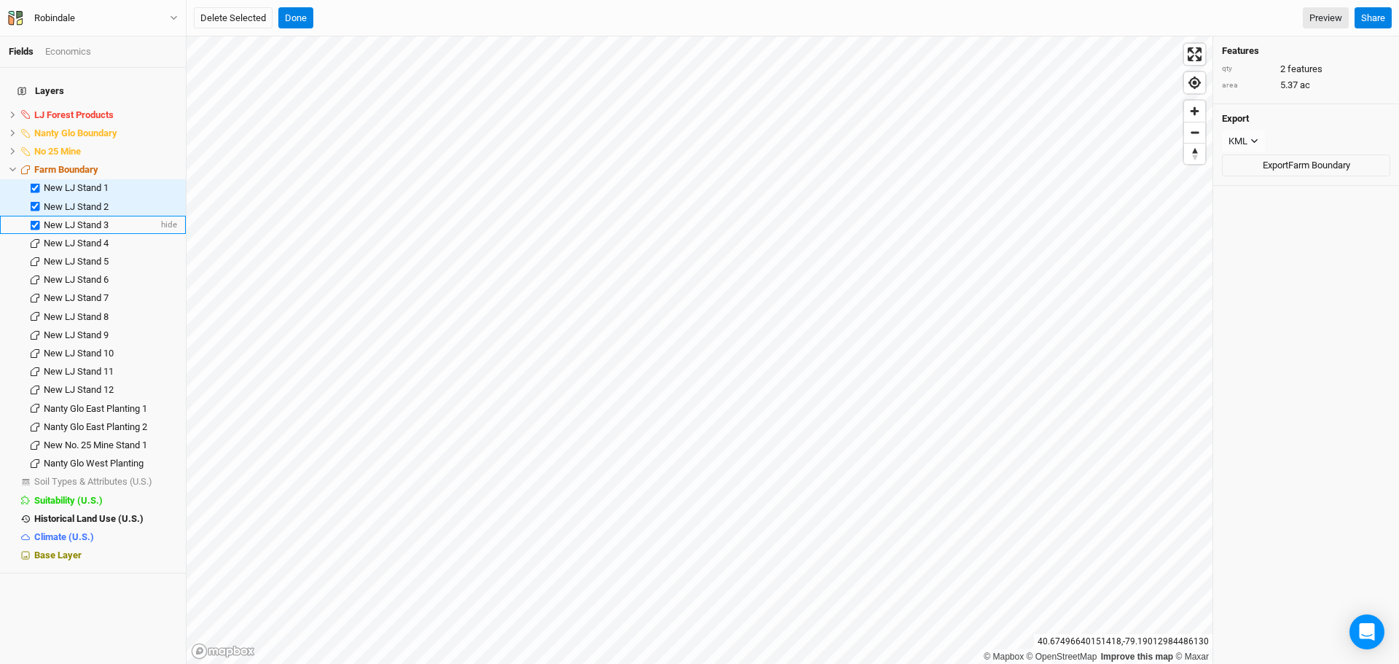
checkbox input "true"
click at [36, 234] on label at bounding box center [35, 243] width 18 height 18
click at [36, 238] on input "checkbox" at bounding box center [35, 242] width 9 height 9
checkbox input "true"
click at [34, 255] on label at bounding box center [35, 261] width 18 height 18
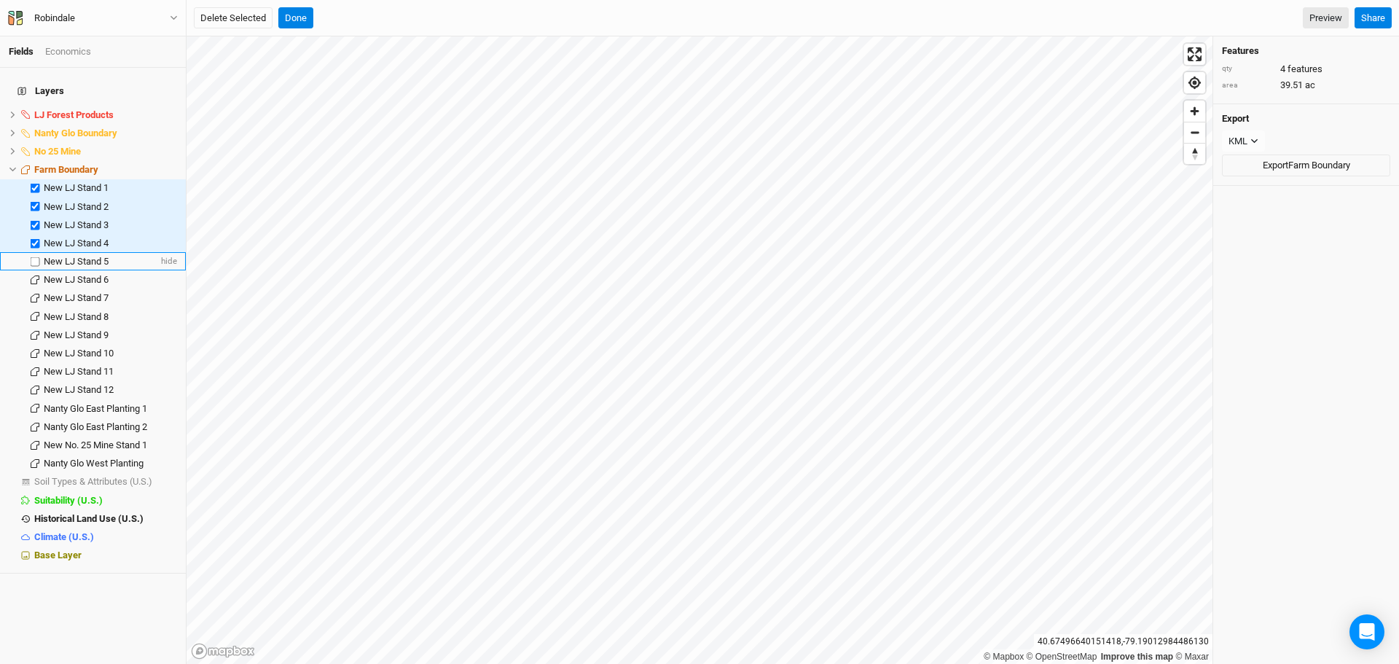
click at [34, 256] on input "checkbox" at bounding box center [35, 260] width 9 height 9
checkbox input "true"
click at [36, 271] on label at bounding box center [35, 280] width 18 height 18
click at [36, 275] on input "checkbox" at bounding box center [35, 279] width 9 height 9
checkbox input "true"
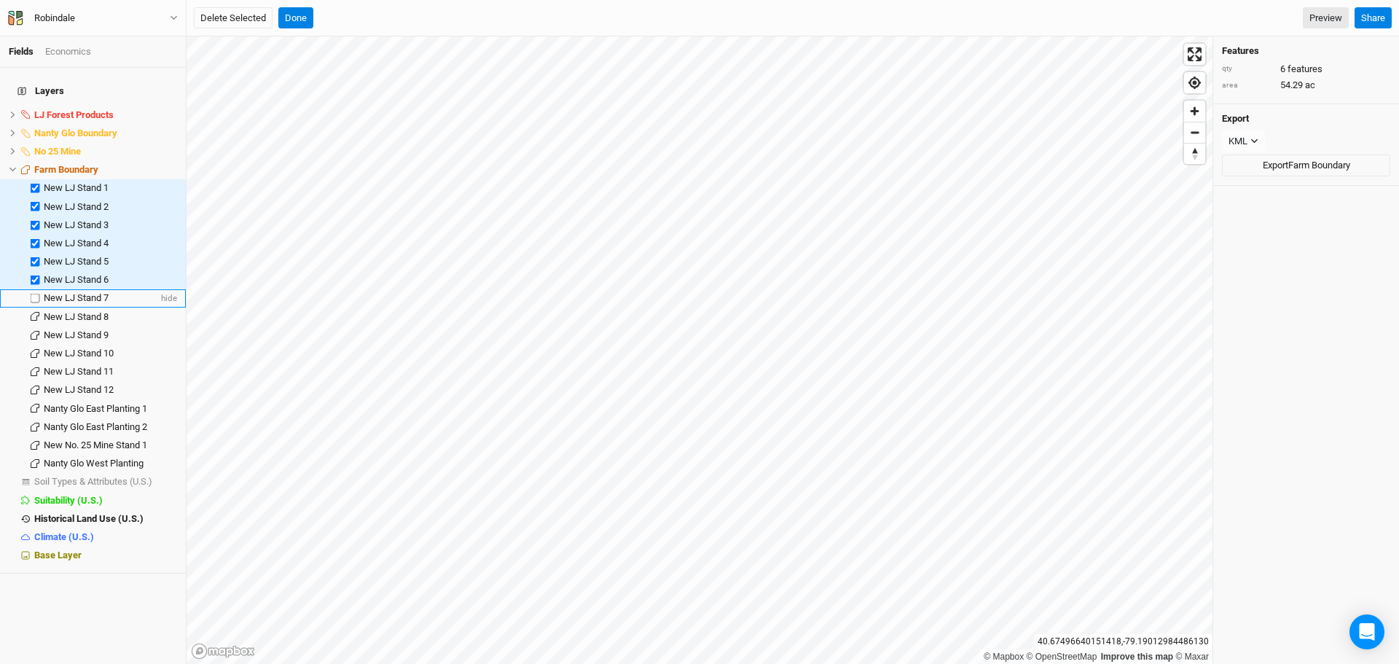
click at [34, 292] on label at bounding box center [35, 298] width 18 height 18
click at [34, 294] on input "checkbox" at bounding box center [35, 298] width 9 height 9
checkbox input "true"
click at [36, 310] on label at bounding box center [35, 316] width 18 height 18
click at [36, 312] on input "checkbox" at bounding box center [35, 316] width 9 height 9
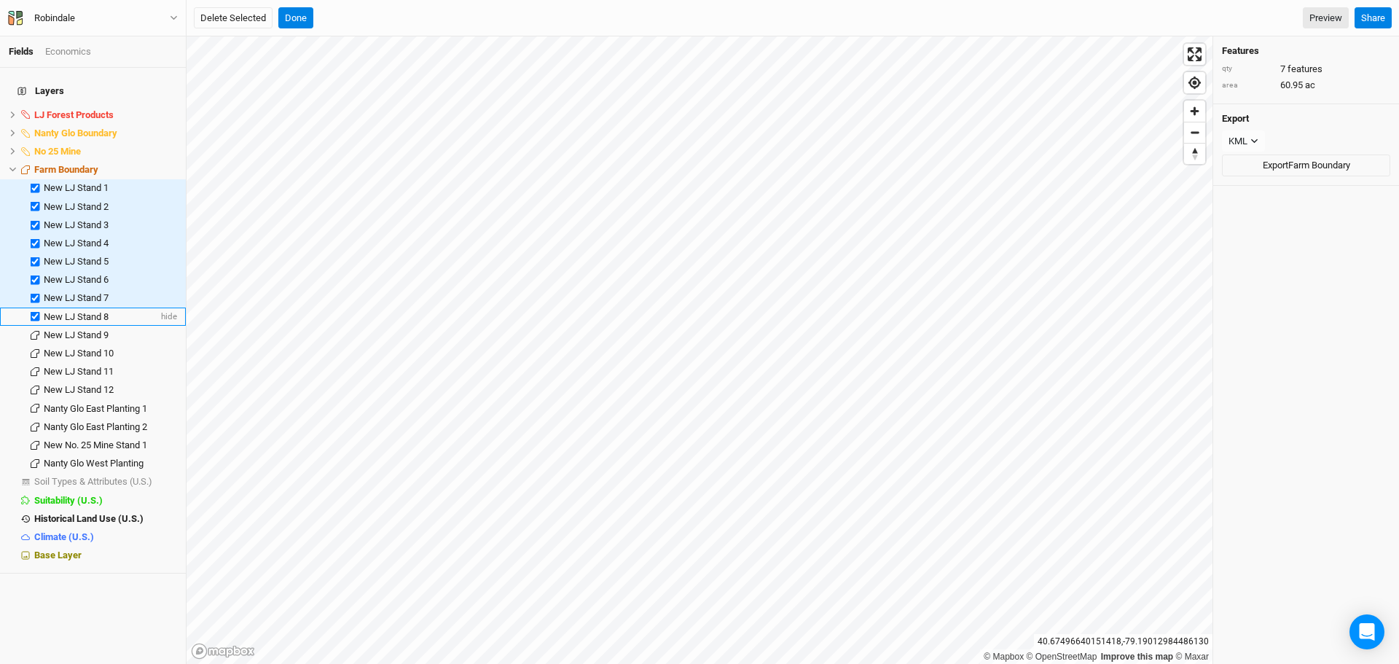
checkbox input "true"
click at [34, 328] on label at bounding box center [35, 335] width 18 height 18
click at [34, 330] on input "checkbox" at bounding box center [35, 334] width 9 height 9
checkbox input "true"
click at [34, 346] on label at bounding box center [35, 353] width 18 height 18
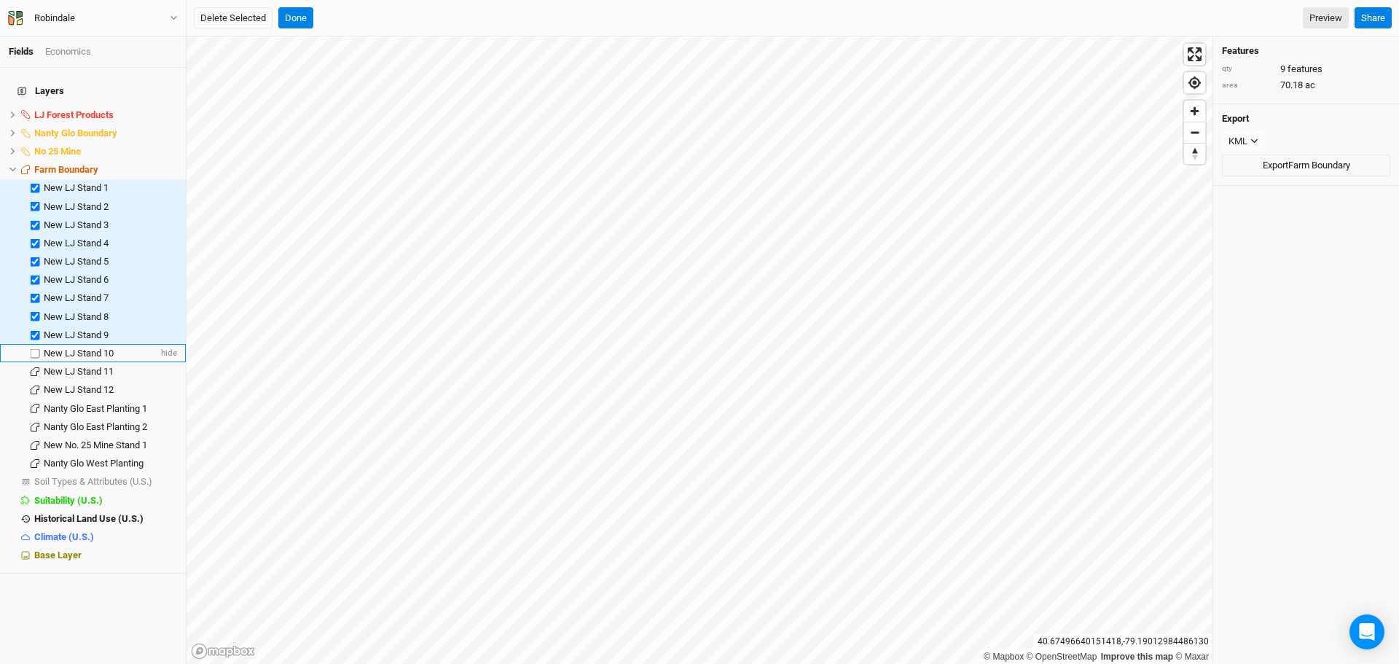
click at [34, 348] on input "checkbox" at bounding box center [35, 352] width 9 height 9
checkbox input "true"
click at [35, 364] on label at bounding box center [35, 372] width 18 height 18
click at [35, 367] on input "checkbox" at bounding box center [35, 371] width 9 height 9
checkbox input "true"
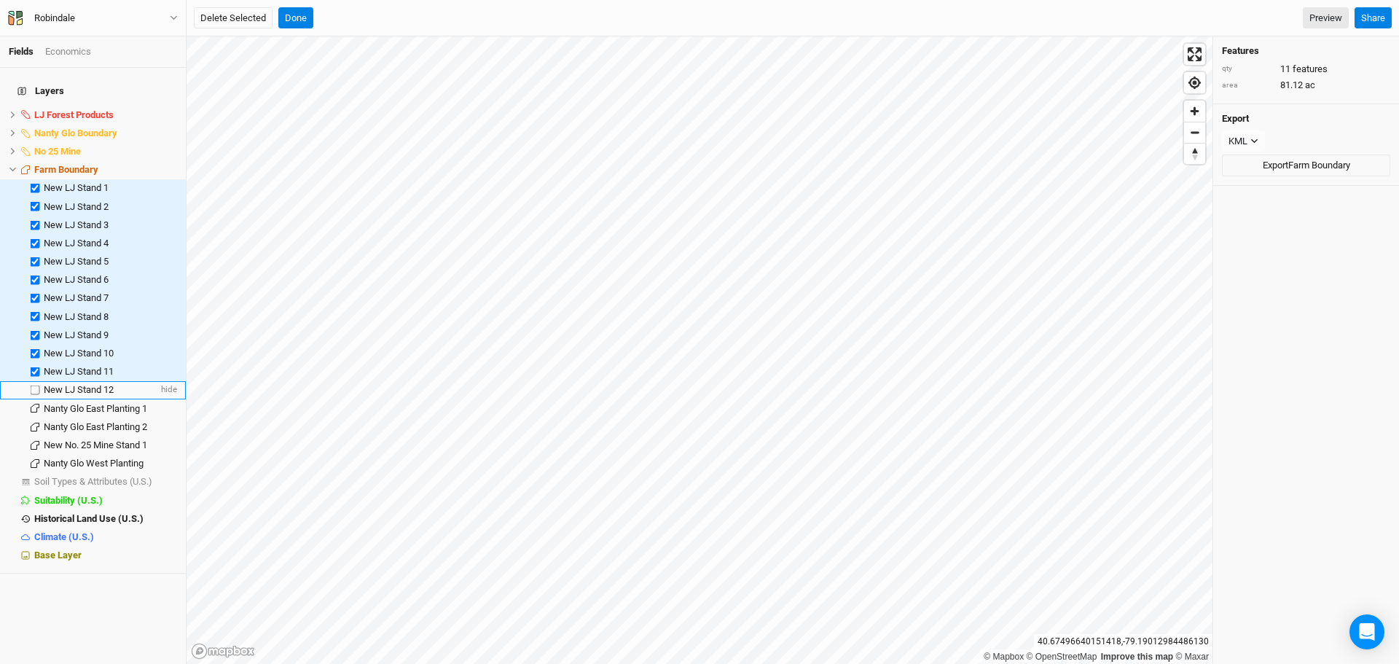
click at [35, 381] on label at bounding box center [35, 390] width 18 height 18
click at [35, 385] on input "checkbox" at bounding box center [35, 389] width 9 height 9
checkbox input "true"
click at [36, 399] on label at bounding box center [35, 408] width 18 height 18
click at [36, 404] on input "checkbox" at bounding box center [35, 408] width 9 height 9
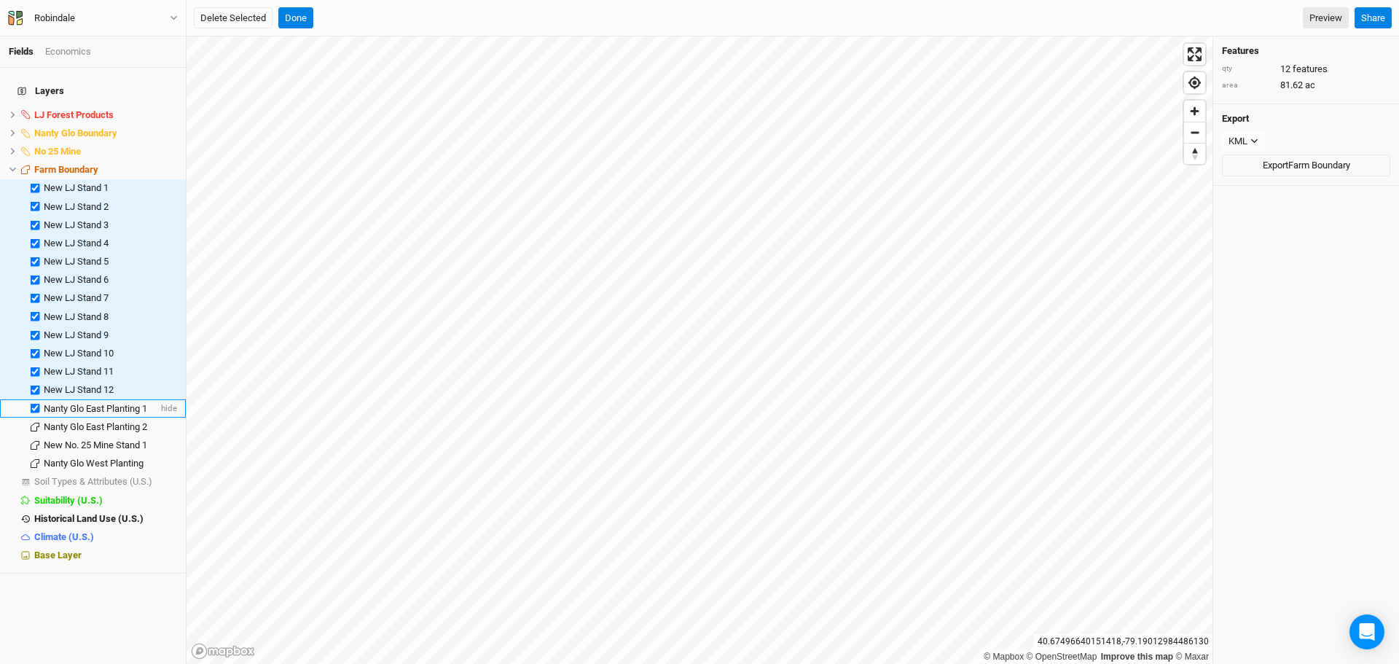
checkbox input "true"
click at [34, 419] on label at bounding box center [35, 427] width 18 height 18
click at [34, 422] on input "checkbox" at bounding box center [35, 426] width 9 height 9
checkbox input "true"
click at [35, 437] on label at bounding box center [35, 445] width 18 height 18
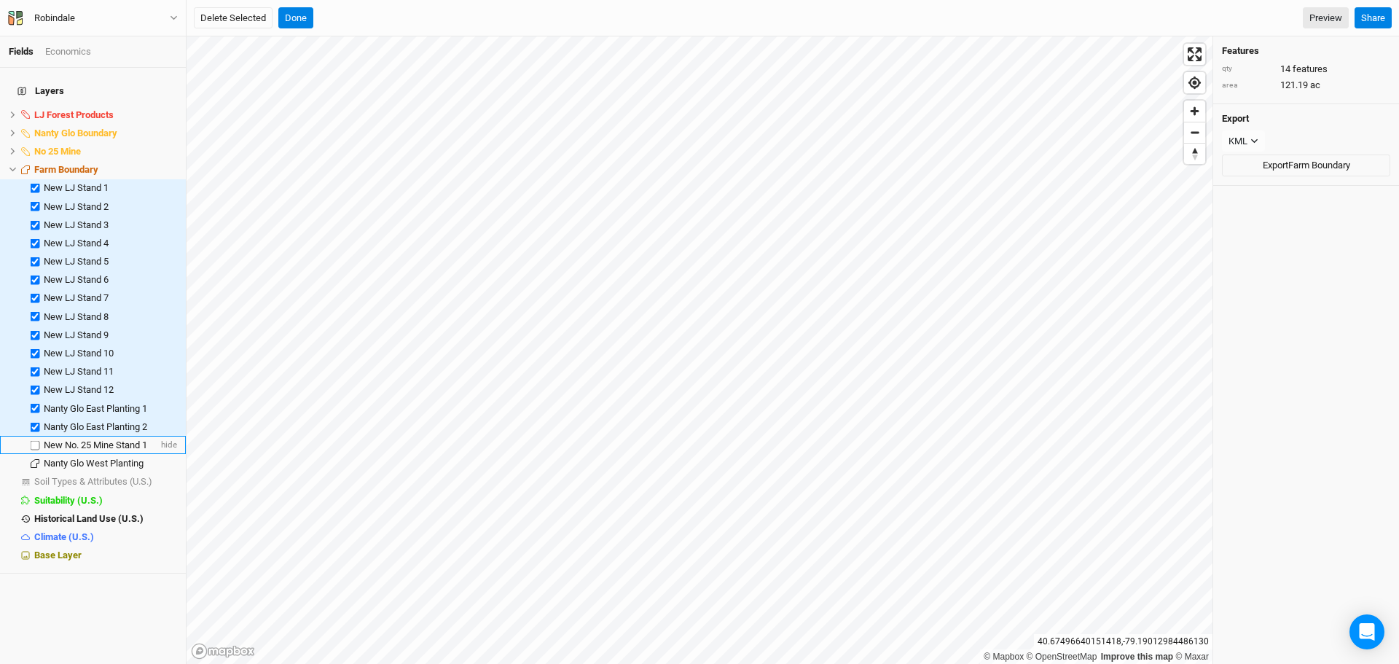
click at [35, 440] on input "checkbox" at bounding box center [35, 444] width 9 height 9
checkbox input "true"
click at [35, 454] on label at bounding box center [35, 463] width 18 height 18
click at [35, 458] on input "checkbox" at bounding box center [35, 462] width 9 height 9
checkbox input "true"
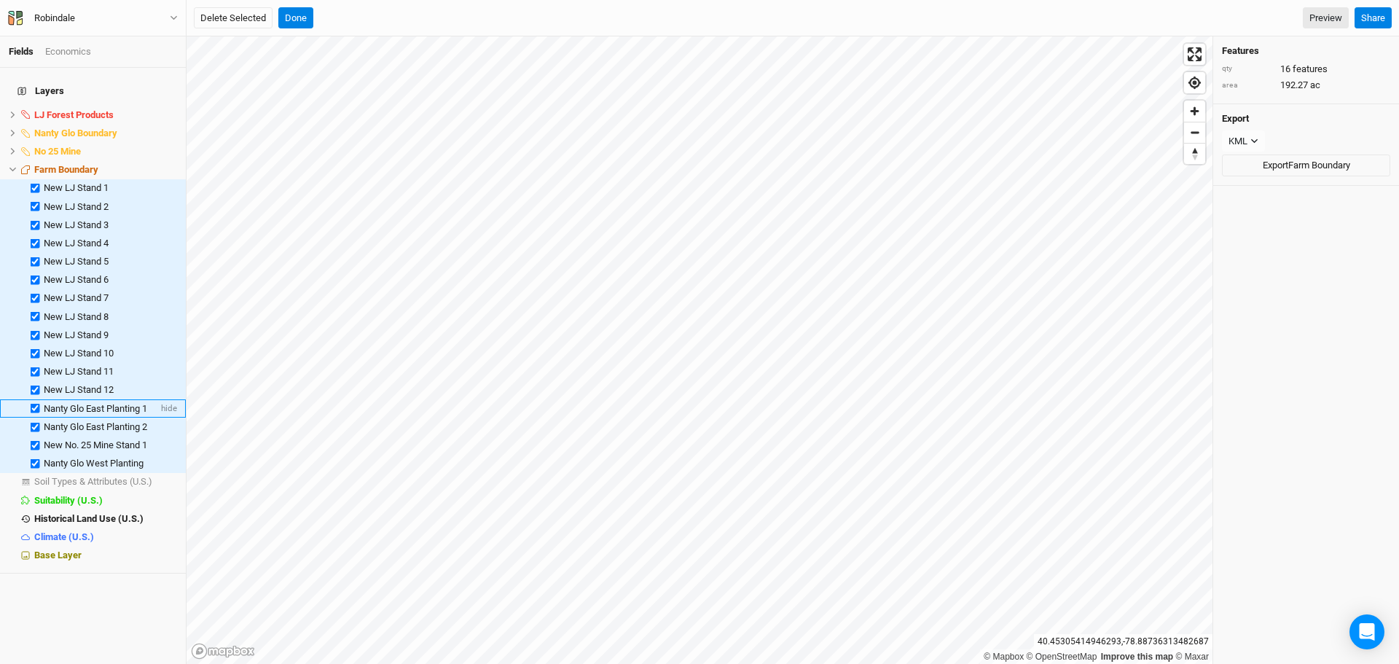
click at [33, 399] on label at bounding box center [35, 408] width 18 height 18
click at [33, 404] on input "checkbox" at bounding box center [35, 408] width 9 height 9
click at [33, 399] on label at bounding box center [35, 408] width 18 height 18
click at [33, 404] on input "checkbox" at bounding box center [35, 408] width 9 height 9
checkbox input "true"
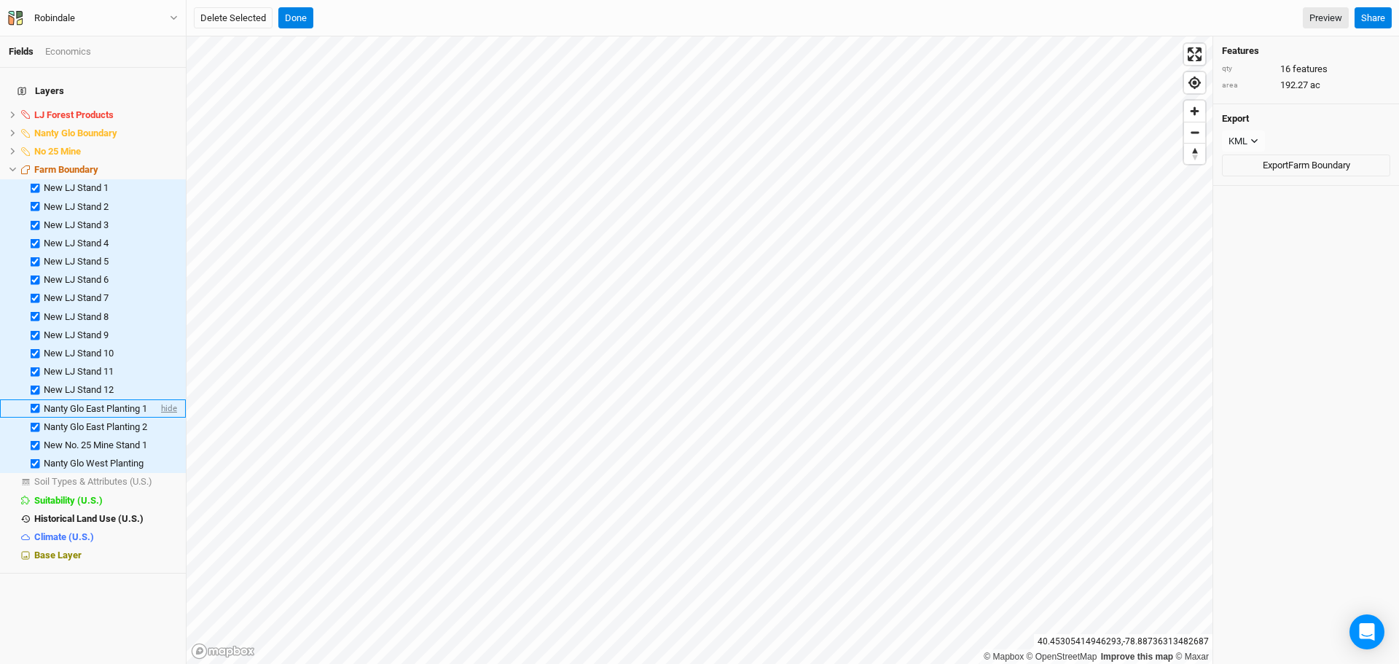
click at [159, 399] on span "hide" at bounding box center [167, 408] width 19 height 18
click at [159, 399] on span "show" at bounding box center [165, 408] width 23 height 18
click at [160, 418] on span "hide" at bounding box center [167, 427] width 19 height 18
click at [160, 418] on span "show" at bounding box center [165, 427] width 23 height 18
click at [1248, 132] on button "KML" at bounding box center [1243, 141] width 43 height 22
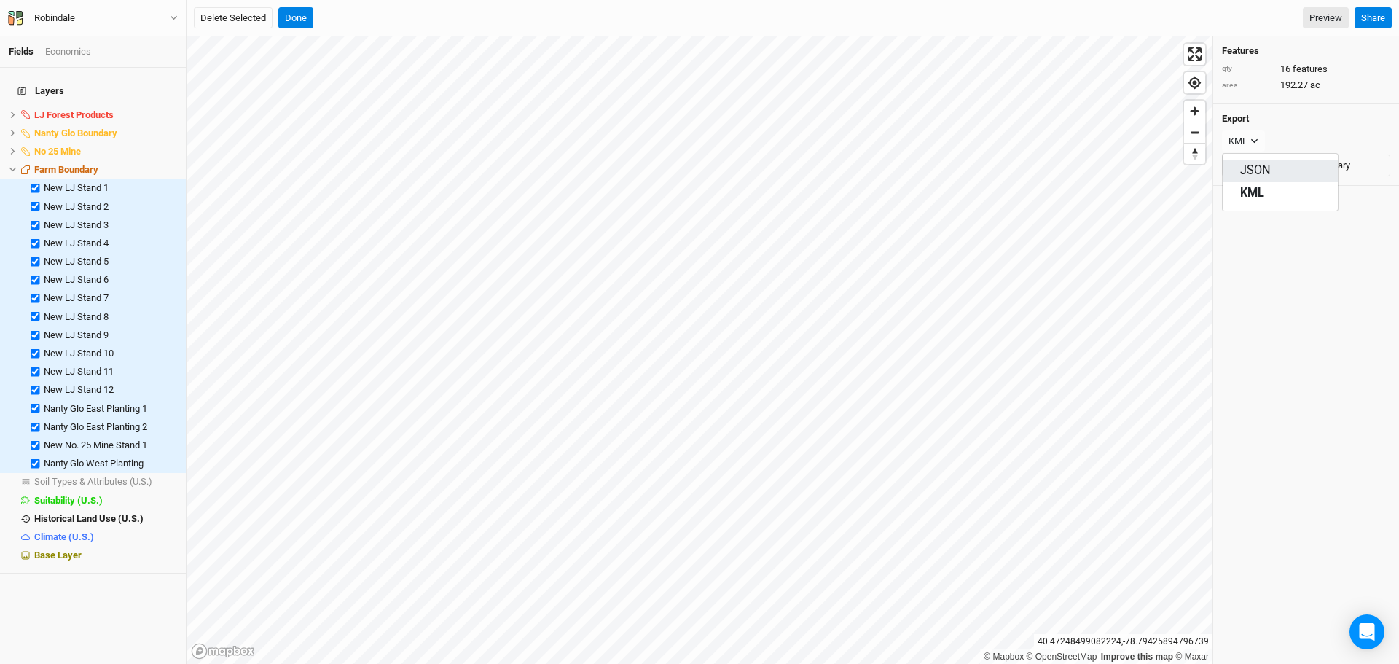
click at [1255, 166] on span "JSON" at bounding box center [1255, 170] width 31 height 17
click at [1294, 160] on button "Export Farm Boundary" at bounding box center [1306, 165] width 168 height 22
click at [176, 15] on icon "button" at bounding box center [174, 18] width 8 height 8
click at [119, 37] on button "Back" at bounding box center [120, 40] width 115 height 19
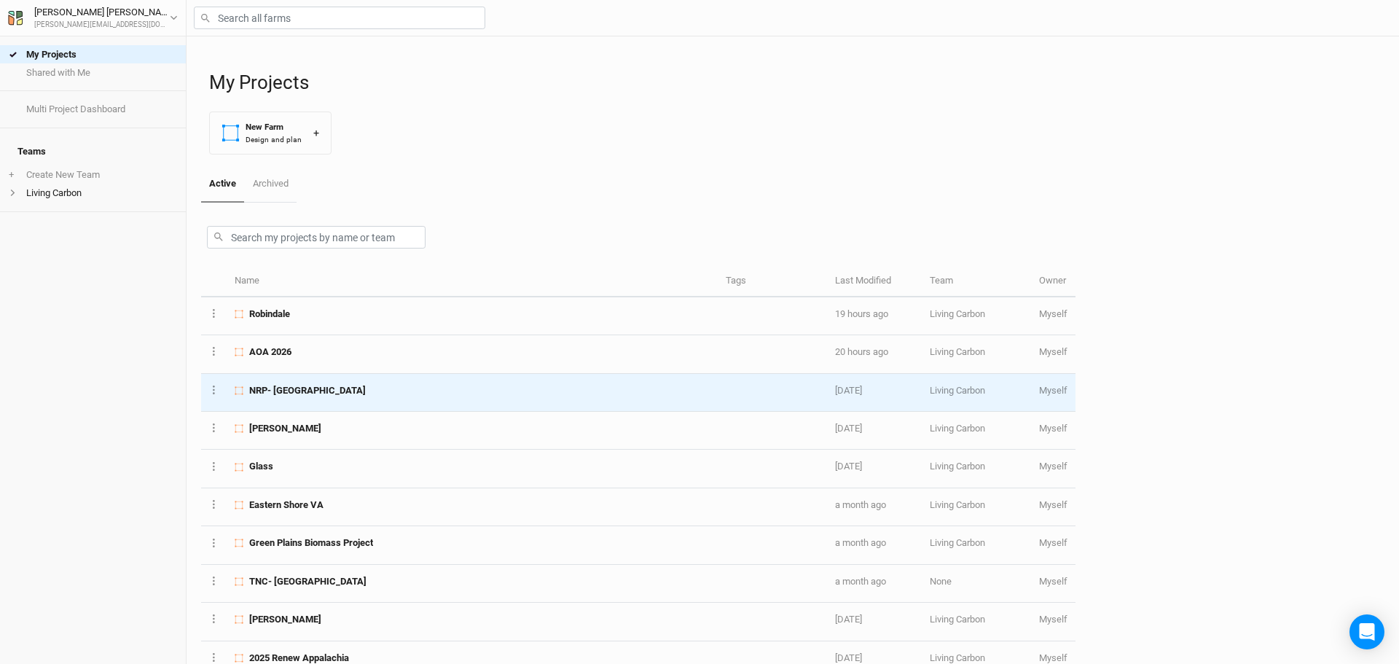
click at [326, 390] on span "NRP- [GEOGRAPHIC_DATA]" at bounding box center [307, 390] width 117 height 13
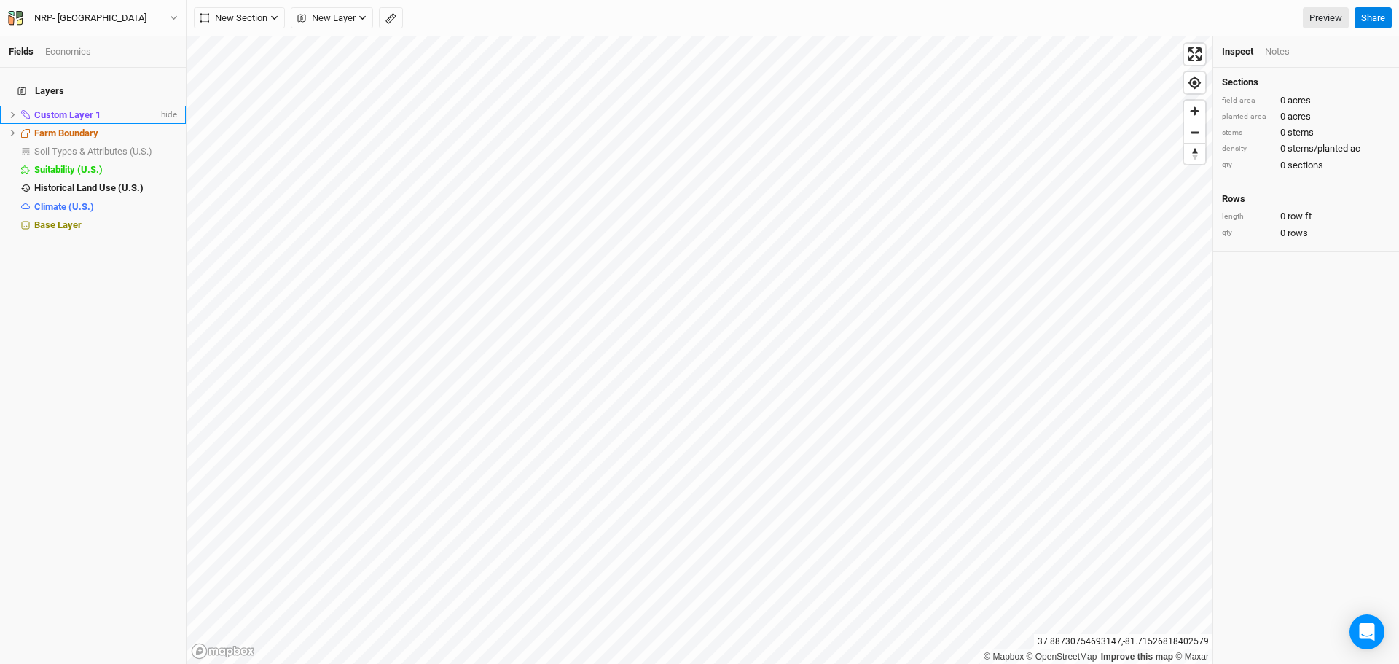
click at [9, 111] on icon at bounding box center [13, 115] width 8 height 8
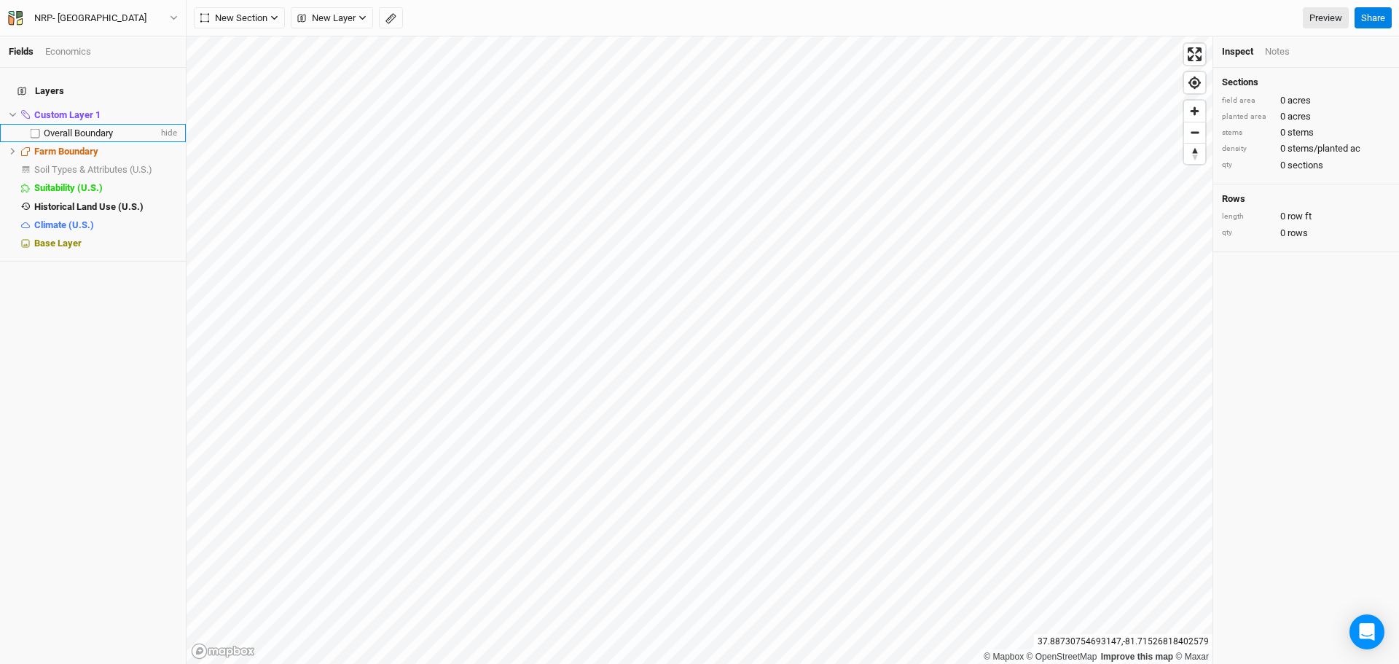
click at [60, 128] on span "Overall Boundary" at bounding box center [78, 133] width 69 height 11
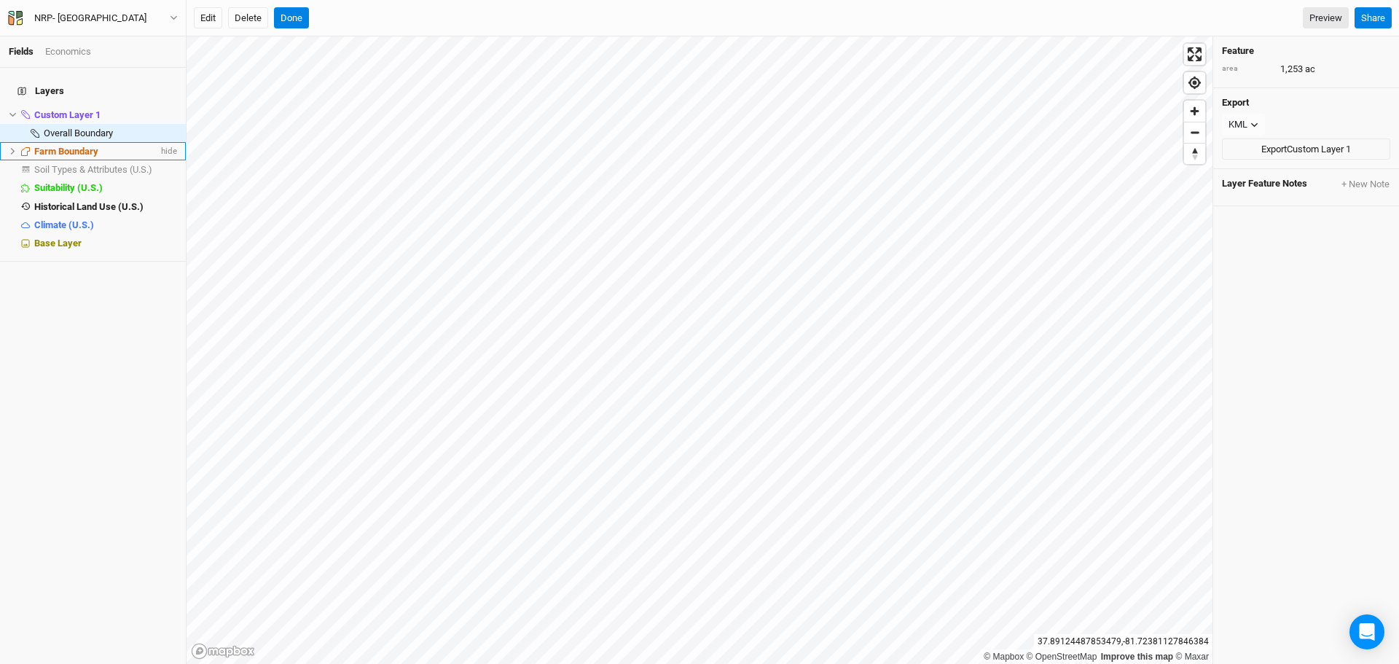
click at [14, 147] on icon at bounding box center [13, 151] width 8 height 8
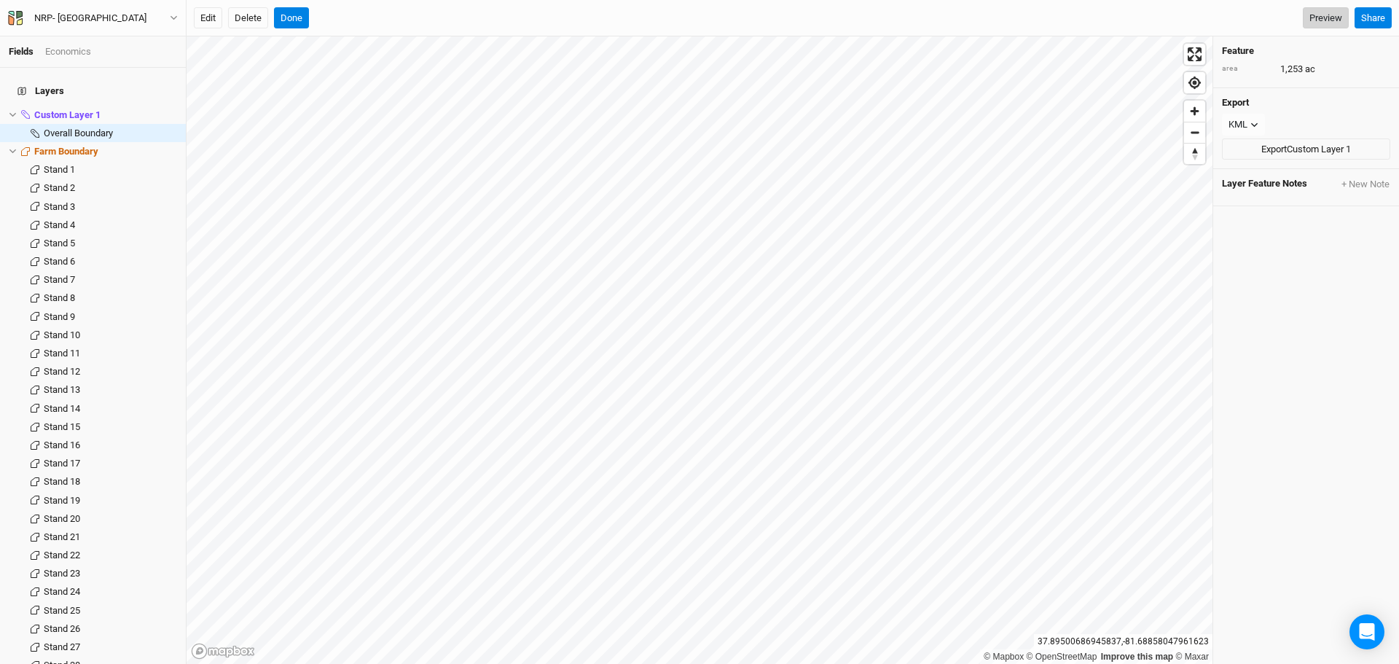
click at [1320, 15] on link "Preview" at bounding box center [1326, 18] width 46 height 22
click at [1250, 123] on icon "button" at bounding box center [1254, 125] width 8 height 8
click at [1257, 344] on div "Feature area 1,253 ac Export KML Export Custom Layer 1 Layer Feature Notes + Ne…" at bounding box center [1306, 349] width 186 height 627
click at [71, 142] on li "Farm Boundary hide" at bounding box center [93, 151] width 186 height 18
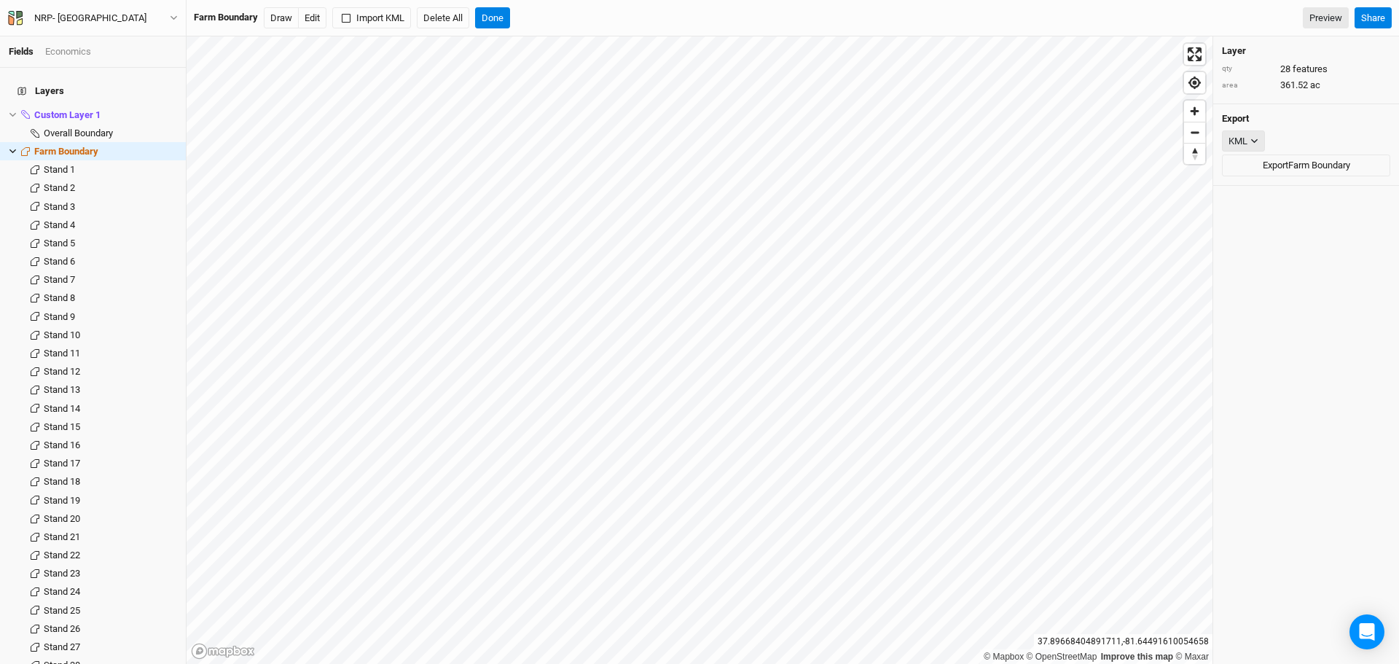
click at [1249, 140] on button "KML" at bounding box center [1243, 141] width 43 height 22
click at [498, 16] on button "Done" at bounding box center [492, 18] width 35 height 22
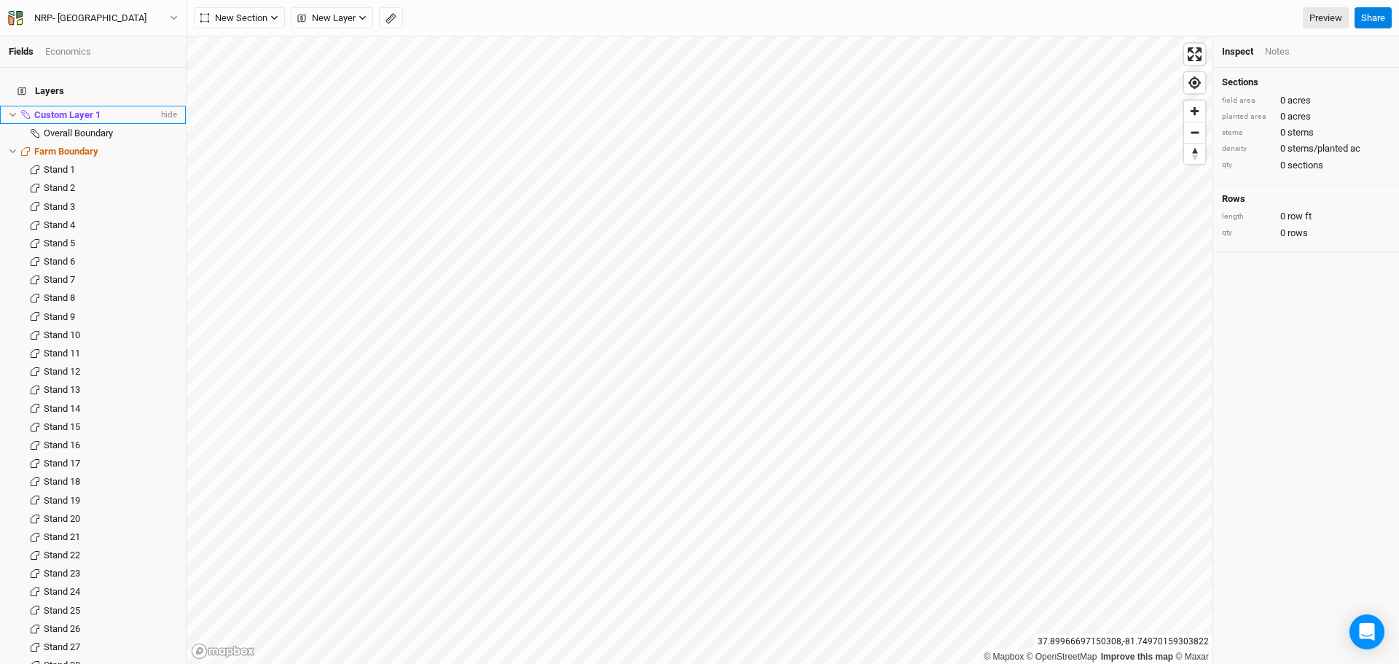
click at [62, 109] on span "Custom Layer 1" at bounding box center [67, 114] width 66 height 11
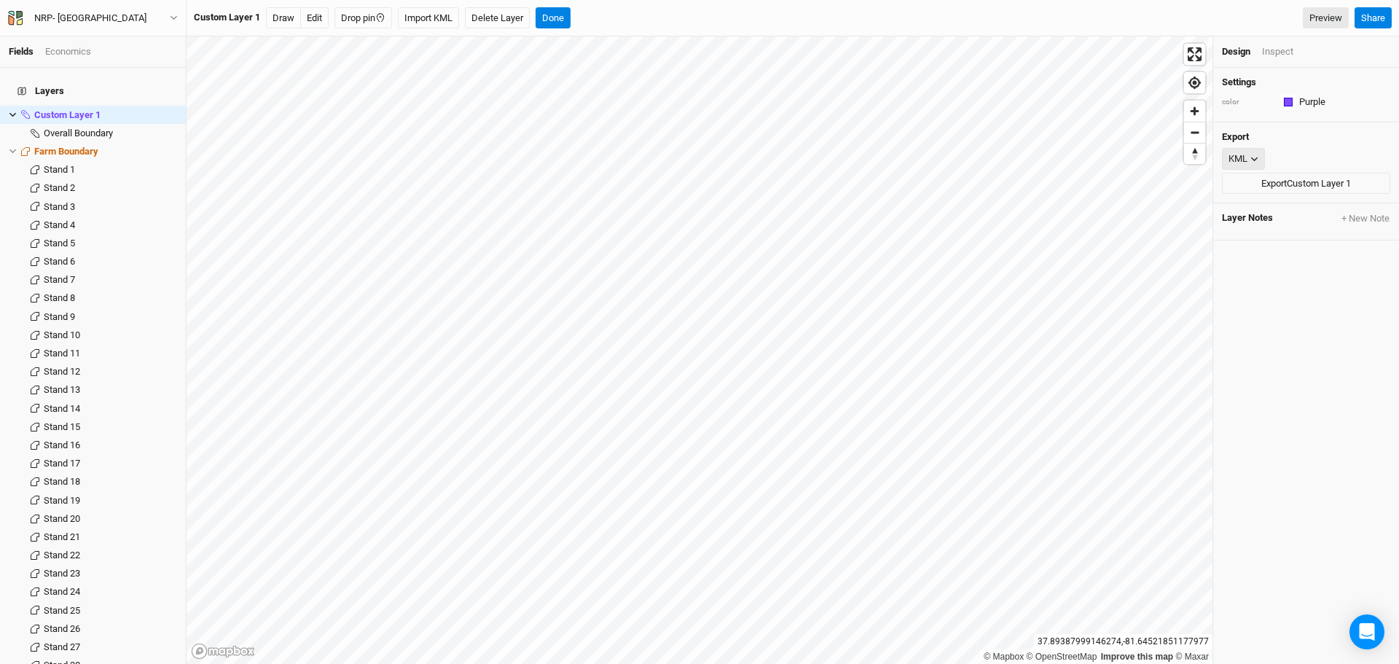
click at [1247, 156] on div "KML" at bounding box center [1237, 159] width 19 height 15
click at [72, 146] on span "Farm Boundary" at bounding box center [66, 151] width 64 height 11
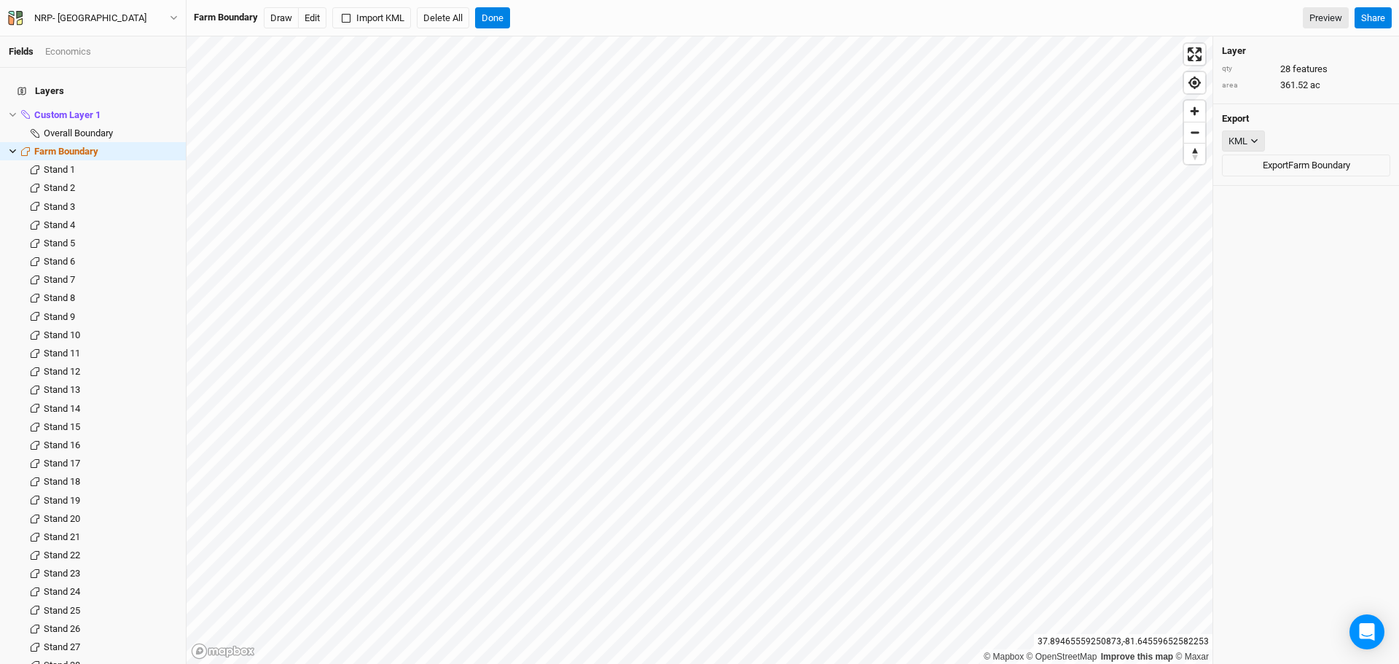
click at [1256, 144] on icon "button" at bounding box center [1254, 141] width 8 height 8
click at [1294, 326] on div "Layer qty 28 features area 361.52 ac Export KML Export Farm Boundary" at bounding box center [1306, 349] width 186 height 627
click at [1231, 141] on div "KML" at bounding box center [1237, 141] width 19 height 15
click at [1258, 171] on span "JSON" at bounding box center [1255, 170] width 31 height 17
click at [1291, 168] on button "Export Farm Boundary" at bounding box center [1306, 165] width 168 height 22
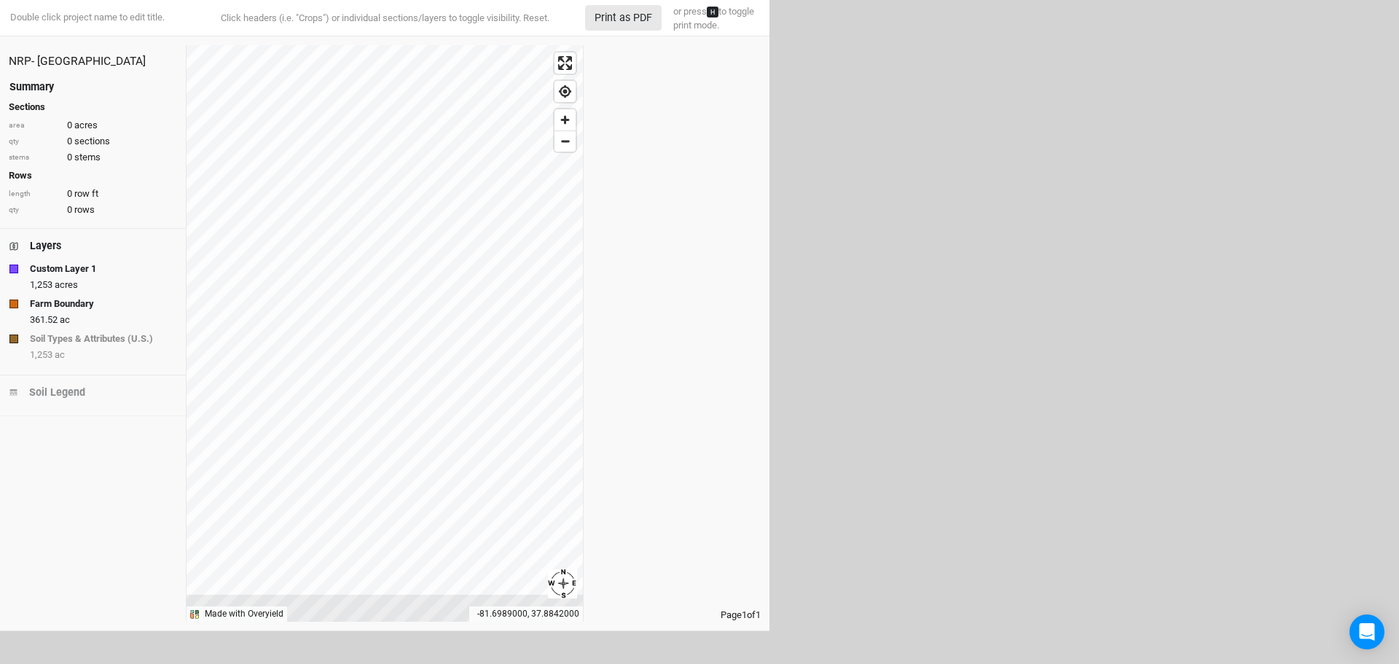
click at [71, 268] on strong "Custom Layer 1" at bounding box center [63, 269] width 66 height 15
click at [72, 397] on div "Soil Legend" at bounding box center [57, 392] width 56 height 15
click at [35, 86] on div "Summary" at bounding box center [31, 86] width 44 height 15
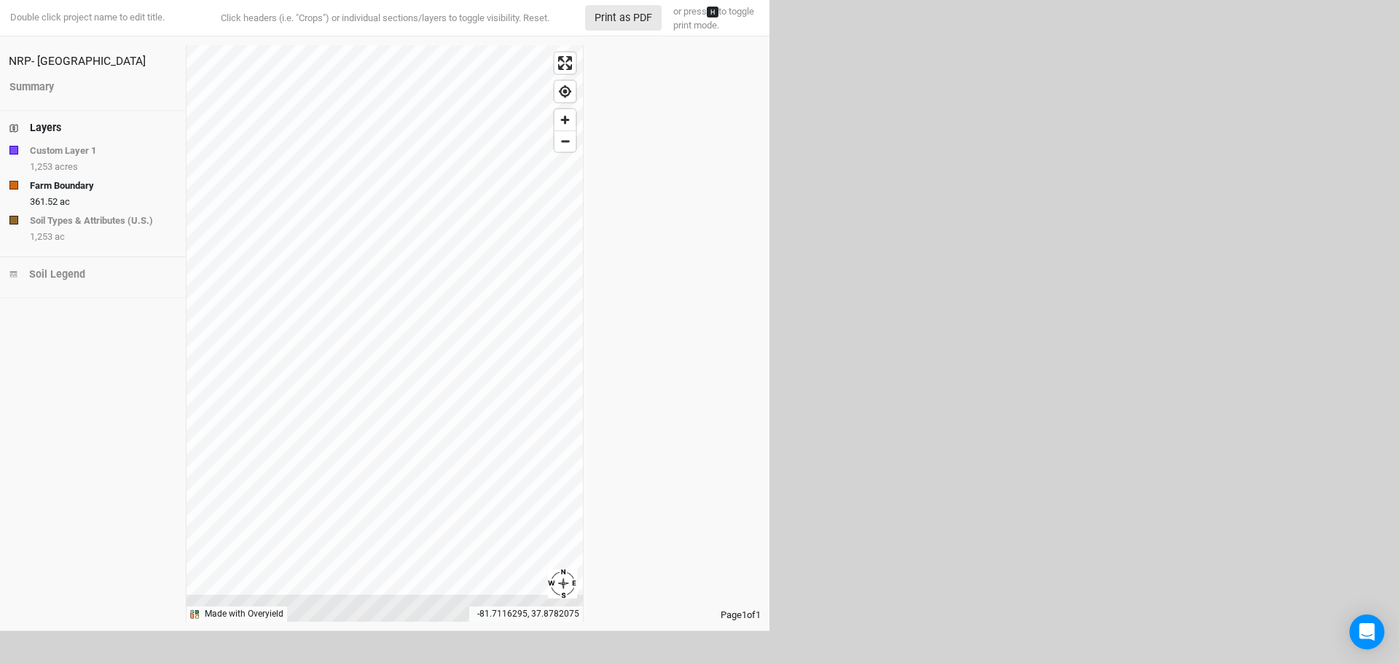
click at [13, 146] on div "button" at bounding box center [13, 150] width 9 height 9
click at [11, 223] on div "button" at bounding box center [13, 220] width 9 height 9
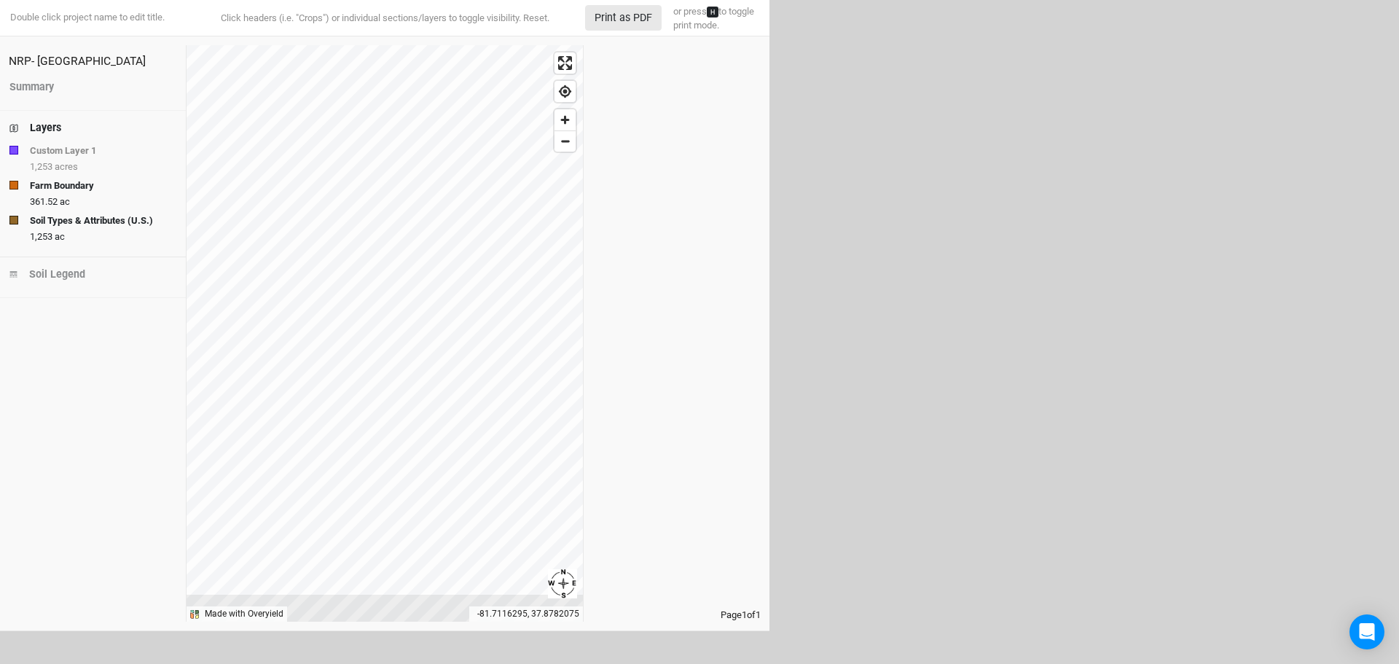
click at [11, 223] on div "button" at bounding box center [13, 220] width 9 height 9
